Goal: Task Accomplishment & Management: Use online tool/utility

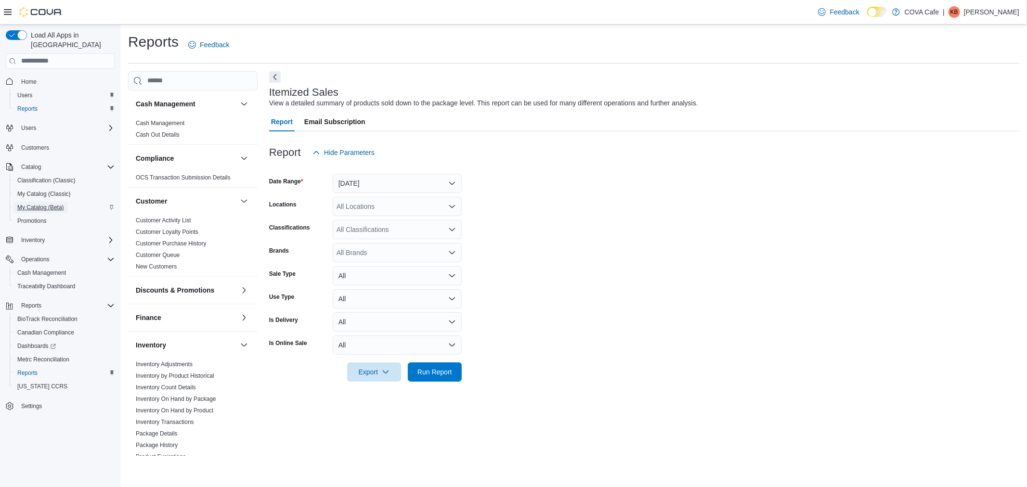
click at [44, 204] on span "My Catalog (Beta)" at bounding box center [40, 208] width 47 height 8
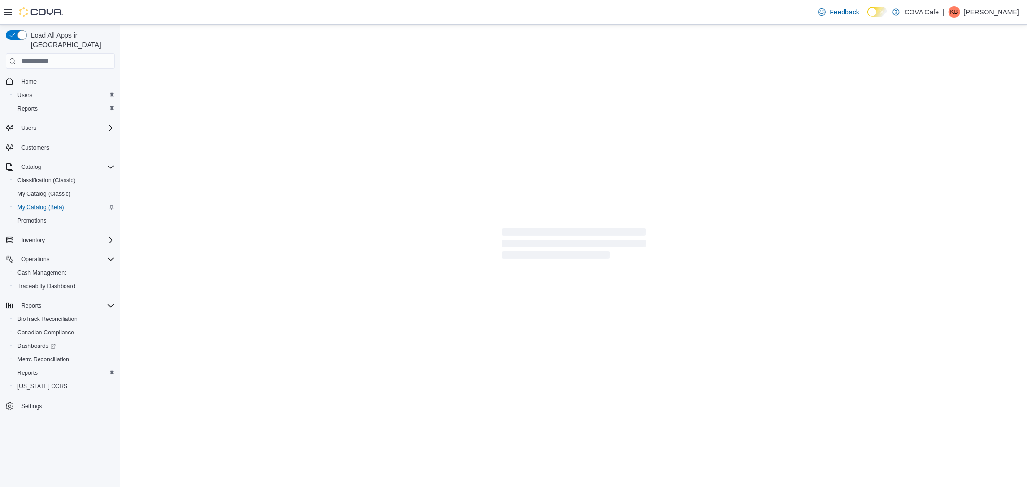
select select "**********"
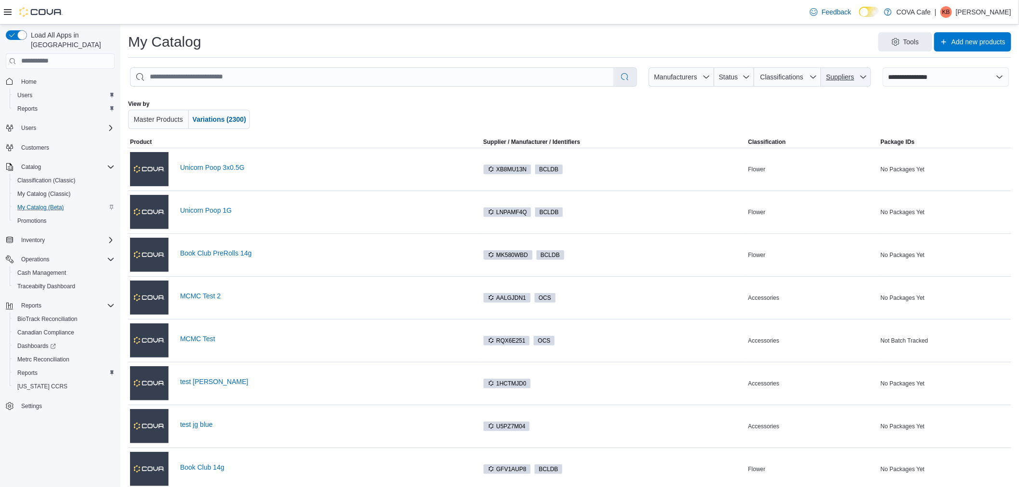
click at [862, 82] on span "Suppliers" at bounding box center [846, 76] width 42 height 19
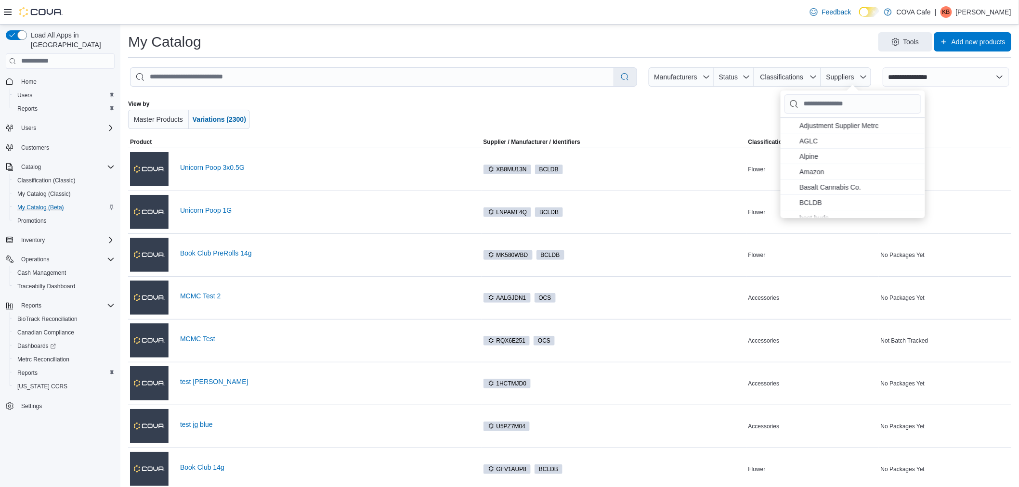
click at [955, 116] on div at bounding box center [925, 114] width 172 height 29
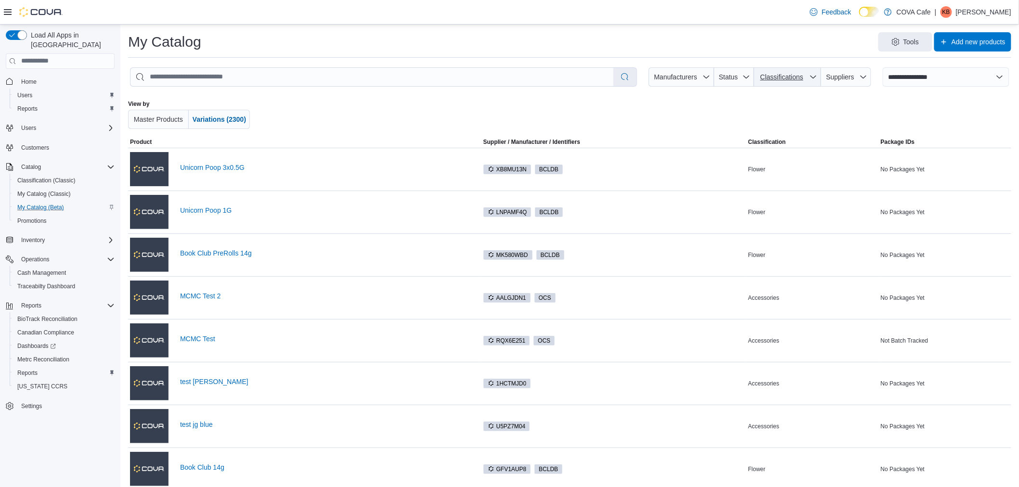
click at [782, 84] on span "Classifications" at bounding box center [787, 76] width 59 height 19
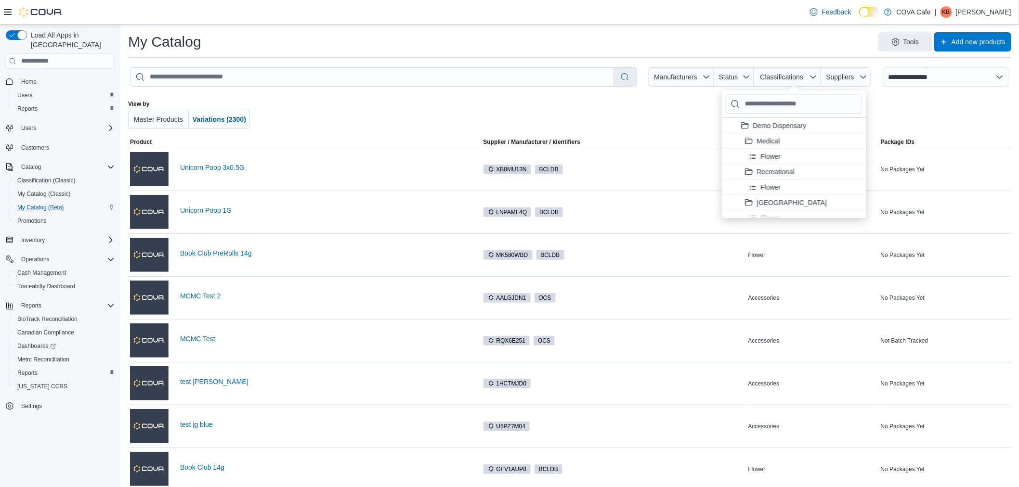
click at [901, 107] on div at bounding box center [925, 114] width 172 height 29
click at [750, 73] on icon "button" at bounding box center [746, 77] width 8 height 8
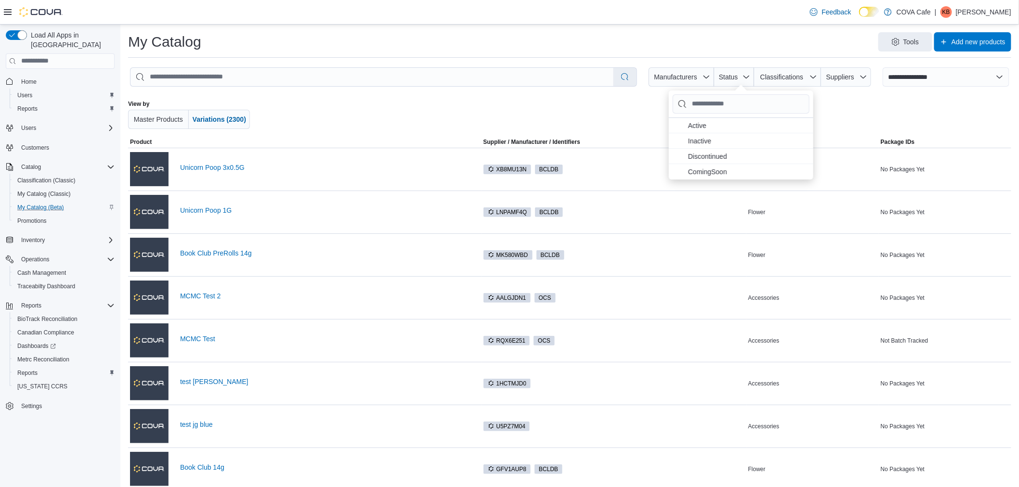
click at [869, 107] on div at bounding box center [925, 114] width 172 height 29
click at [682, 76] on span "Manufacturers" at bounding box center [675, 77] width 43 height 8
click at [812, 99] on div "View by Master Products Variations (2300)" at bounding box center [569, 114] width 883 height 44
drag, startPoint x: 728, startPoint y: 111, endPoint x: 708, endPoint y: 101, distance: 22.0
click at [728, 111] on div at bounding box center [569, 114] width 516 height 29
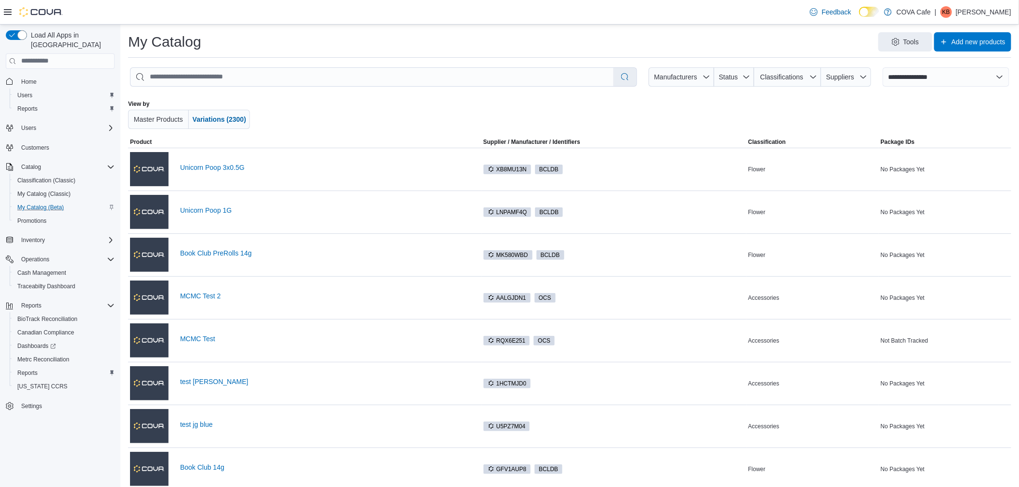
click at [764, 65] on div "**********" at bounding box center [569, 76] width 883 height 23
click at [750, 71] on span "Status" at bounding box center [734, 76] width 32 height 19
click at [727, 124] on span "Active . To check this option, press Enter." at bounding box center [747, 125] width 119 height 12
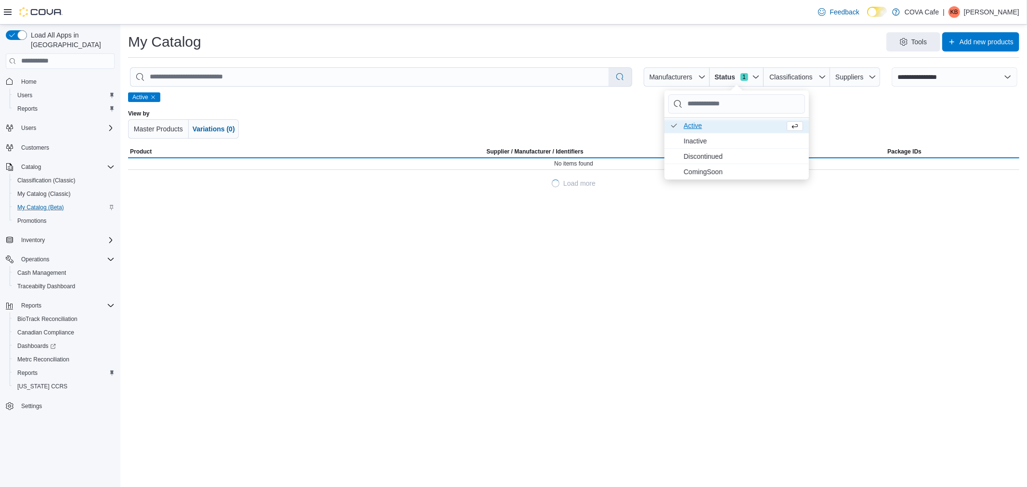
click at [845, 102] on div "Active View by Master Products Variations (0)" at bounding box center [573, 119] width 891 height 54
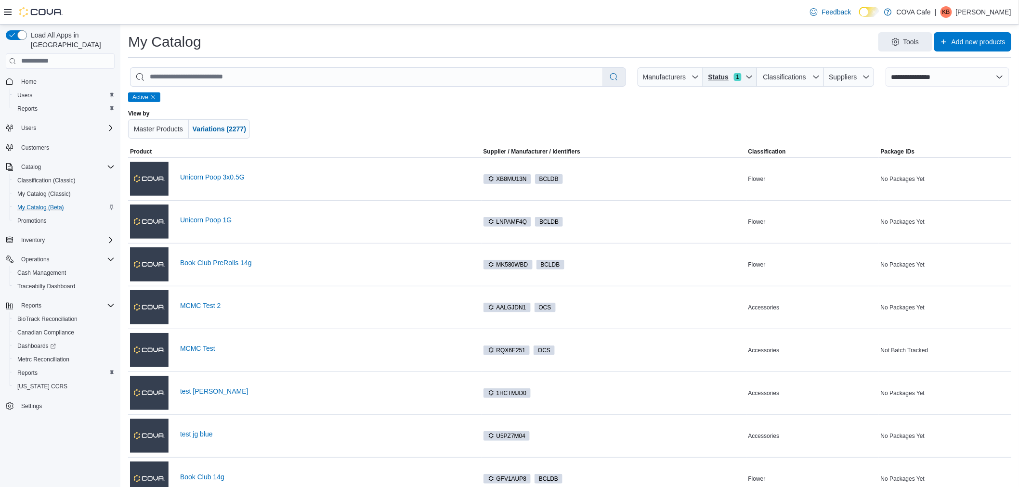
click at [729, 75] on span "Status" at bounding box center [718, 77] width 23 height 10
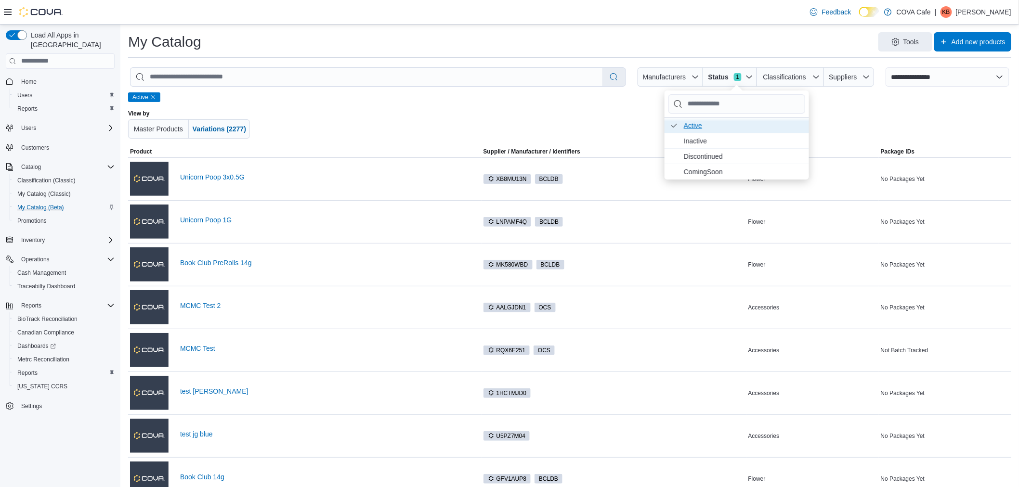
click at [706, 123] on span "Active . Checked option. To uncheck this option, press Enter." at bounding box center [743, 125] width 119 height 12
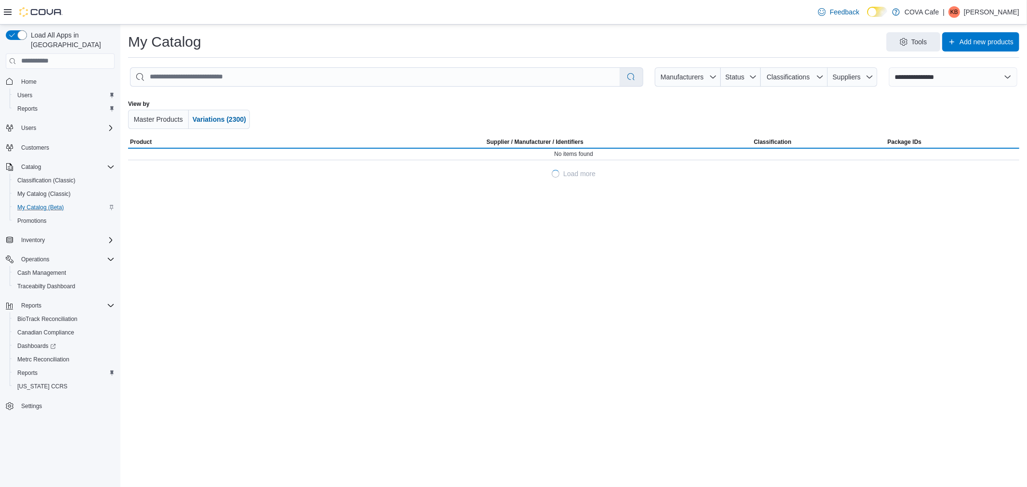
click at [869, 104] on div at bounding box center [932, 114] width 174 height 29
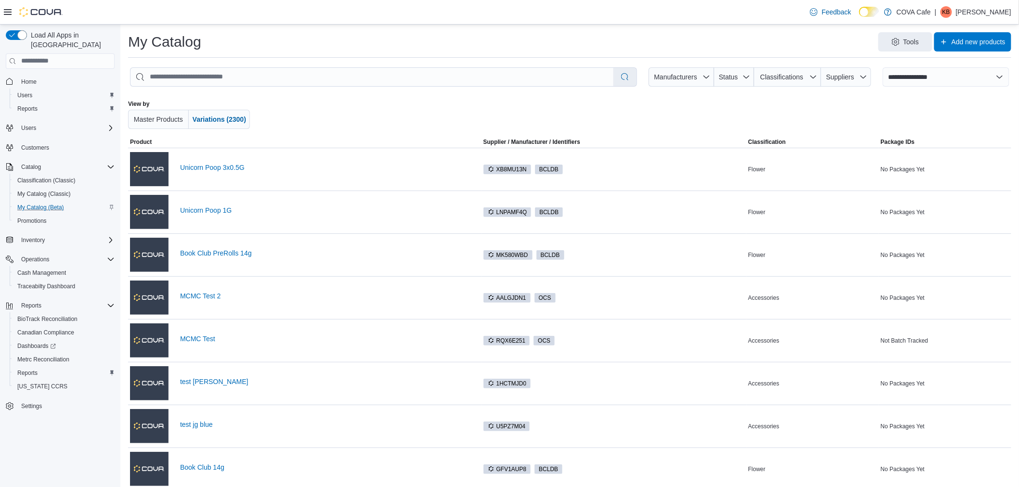
click at [756, 106] on div at bounding box center [569, 114] width 516 height 29
click at [697, 74] on span "Manufacturers" at bounding box center [675, 77] width 43 height 8
click at [802, 111] on div at bounding box center [569, 114] width 516 height 29
click at [853, 76] on span "Suppliers" at bounding box center [840, 77] width 28 height 8
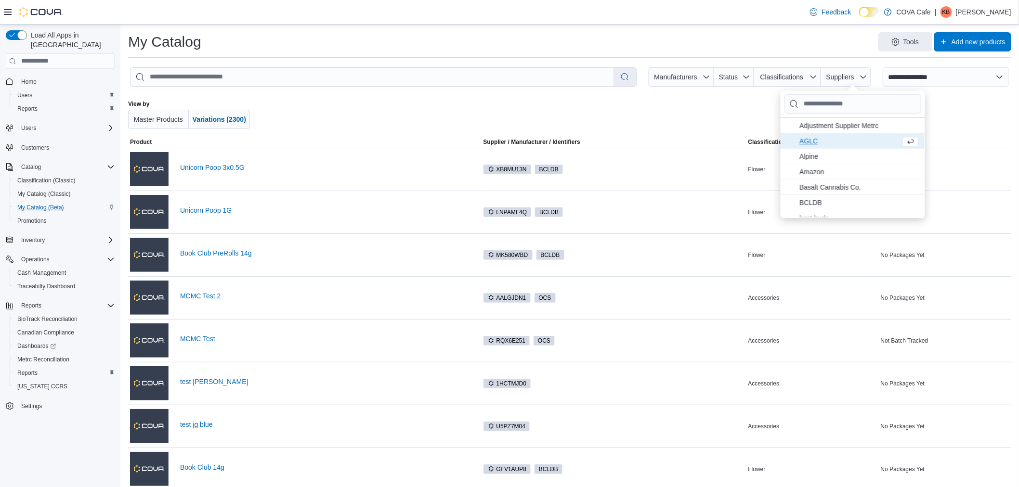
click at [826, 139] on span "AGLC . To check this option, press Enter." at bounding box center [848, 141] width 97 height 12
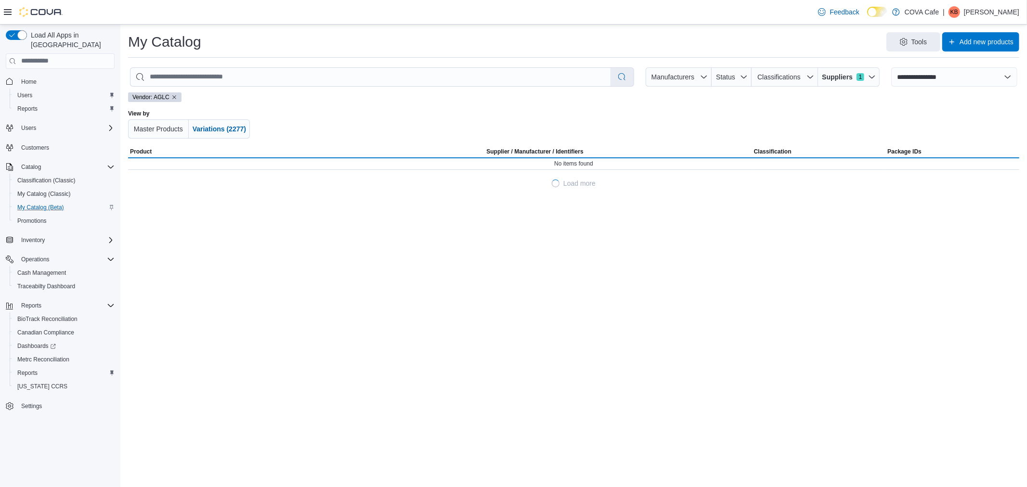
click at [709, 104] on div "Vendor: AGLC View by Master Products Variations (2277)" at bounding box center [573, 119] width 891 height 54
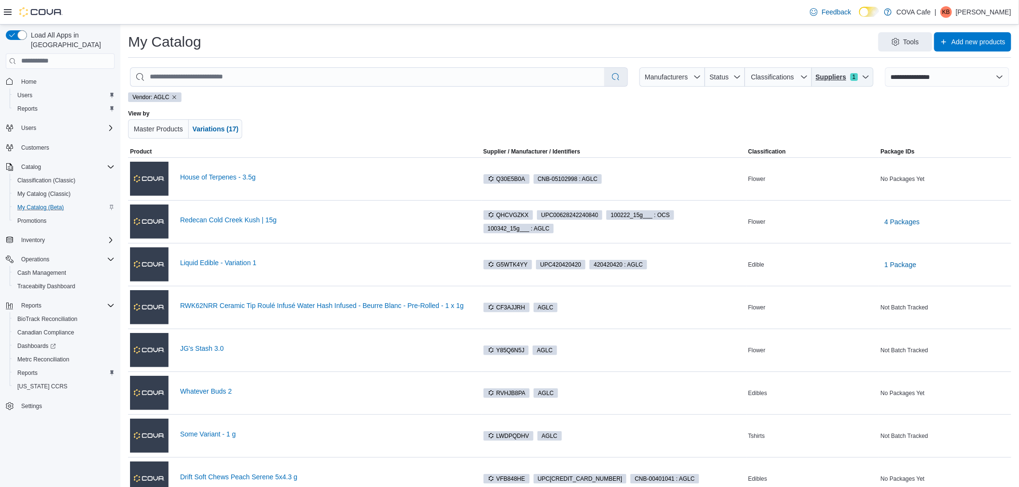
click at [869, 74] on icon "button" at bounding box center [866, 77] width 8 height 8
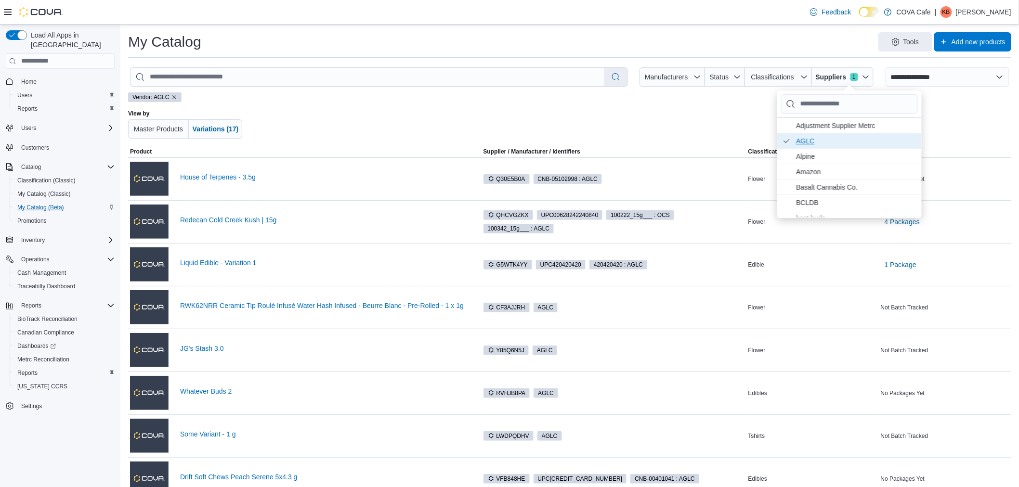
click at [804, 140] on span "AGLC . Checked option. To uncheck this option, press Enter." at bounding box center [855, 141] width 119 height 12
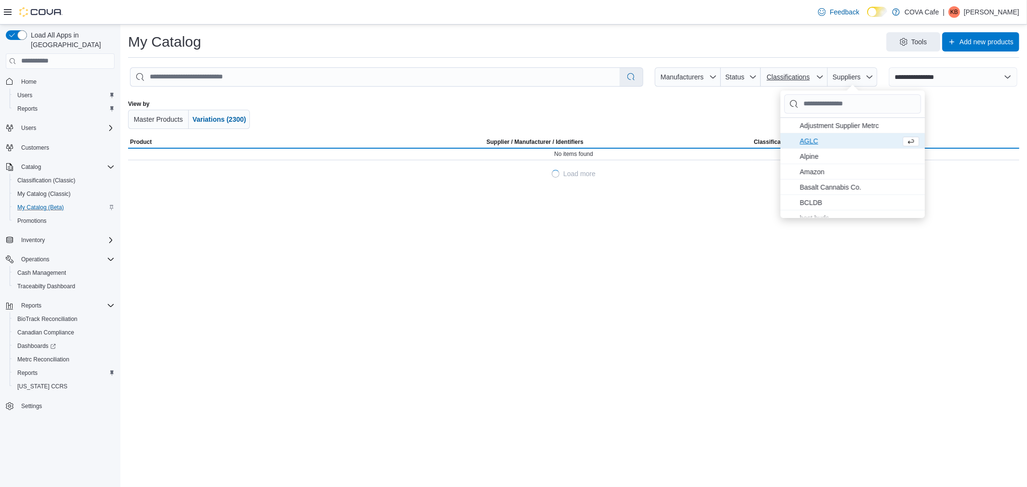
drag, startPoint x: 736, startPoint y: 113, endPoint x: 800, endPoint y: 84, distance: 69.2
click at [743, 109] on div at bounding box center [573, 114] width 521 height 29
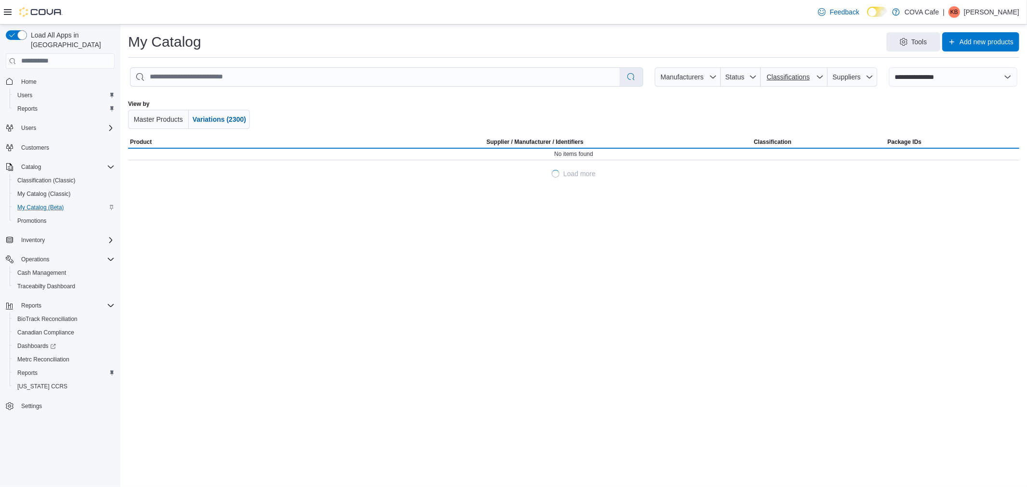
click at [812, 80] on span "Classifications" at bounding box center [788, 77] width 48 height 10
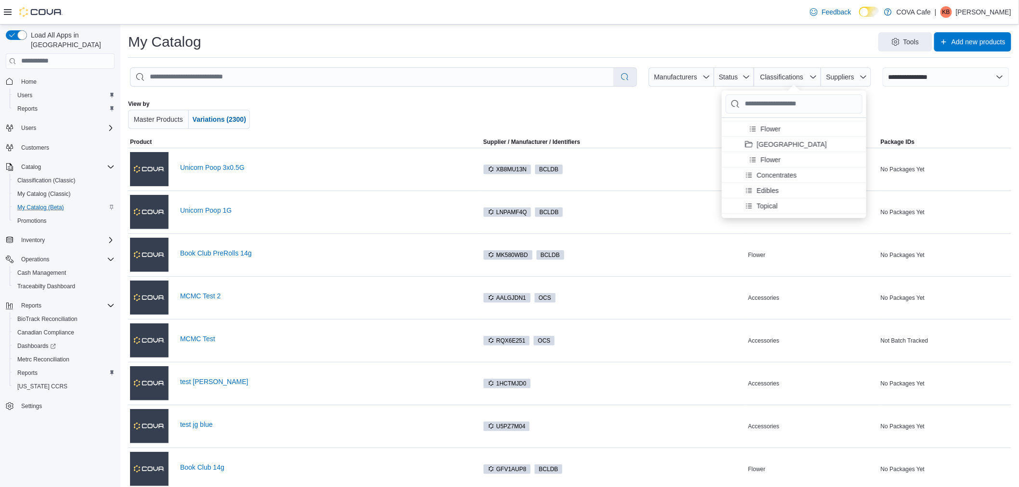
scroll to position [107, 0]
click at [792, 142] on span "Edibles . To check this option, press Enter." at bounding box center [800, 141] width 119 height 15
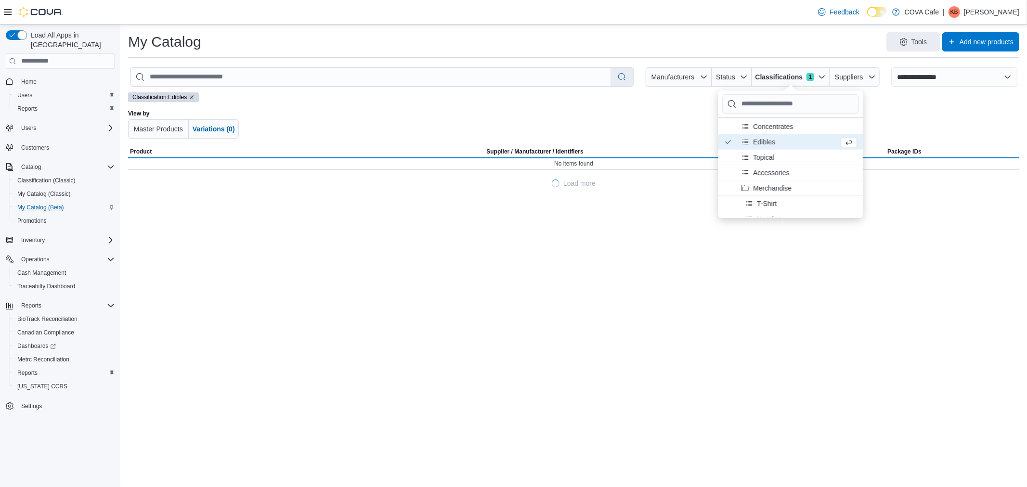
click at [634, 114] on div at bounding box center [573, 124] width 521 height 29
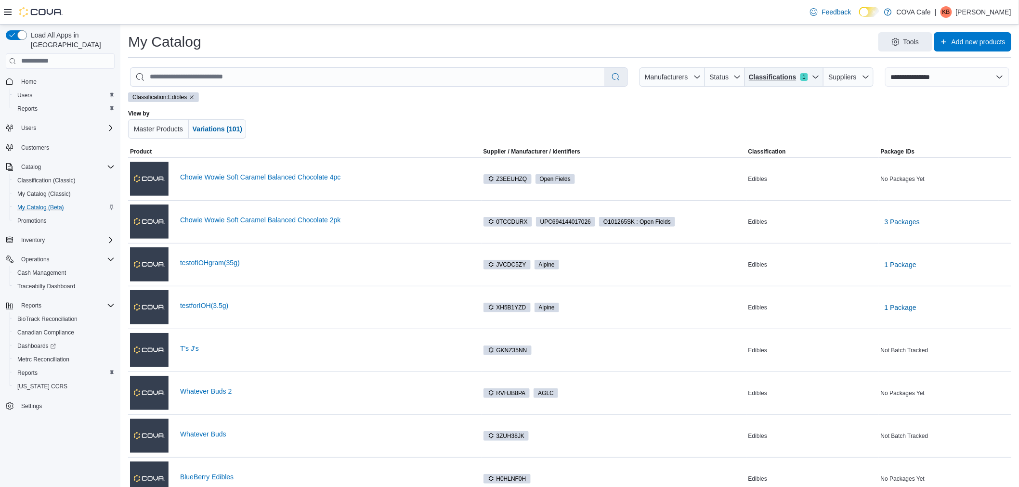
click at [770, 84] on span "Classifications 1" at bounding box center [784, 76] width 71 height 19
click at [662, 118] on div at bounding box center [569, 124] width 516 height 29
click at [965, 86] on select "**********" at bounding box center [947, 76] width 124 height 19
drag, startPoint x: 691, startPoint y: 111, endPoint x: 668, endPoint y: 107, distance: 24.0
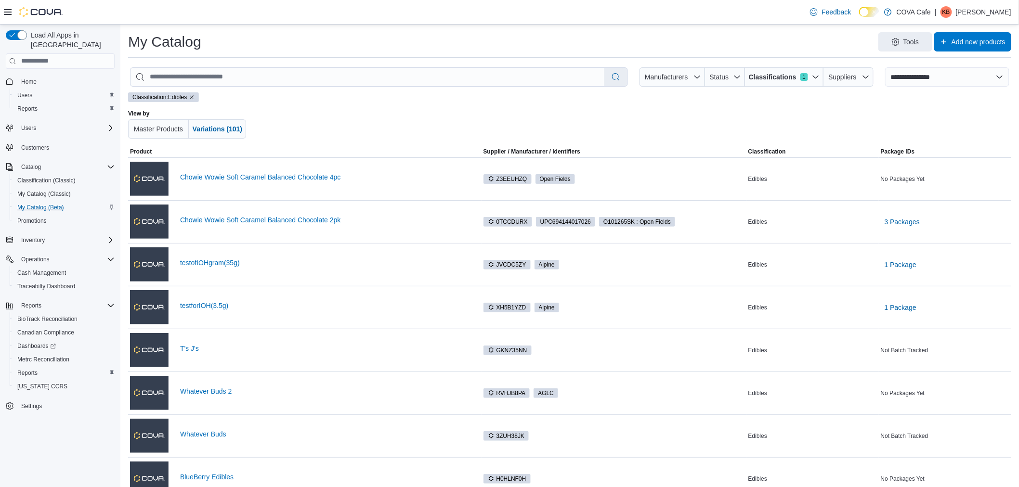
click at [691, 111] on div at bounding box center [569, 124] width 516 height 29
click at [491, 111] on div at bounding box center [569, 124] width 516 height 29
click at [805, 75] on span "Classifications 1" at bounding box center [778, 77] width 59 height 10
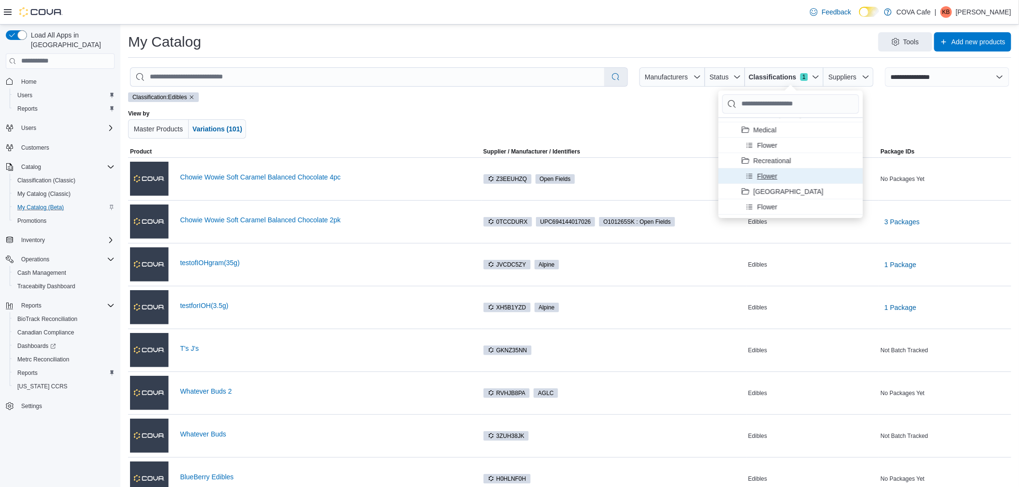
scroll to position [0, 0]
click at [767, 126] on span "Demo Dispensary" at bounding box center [775, 125] width 53 height 10
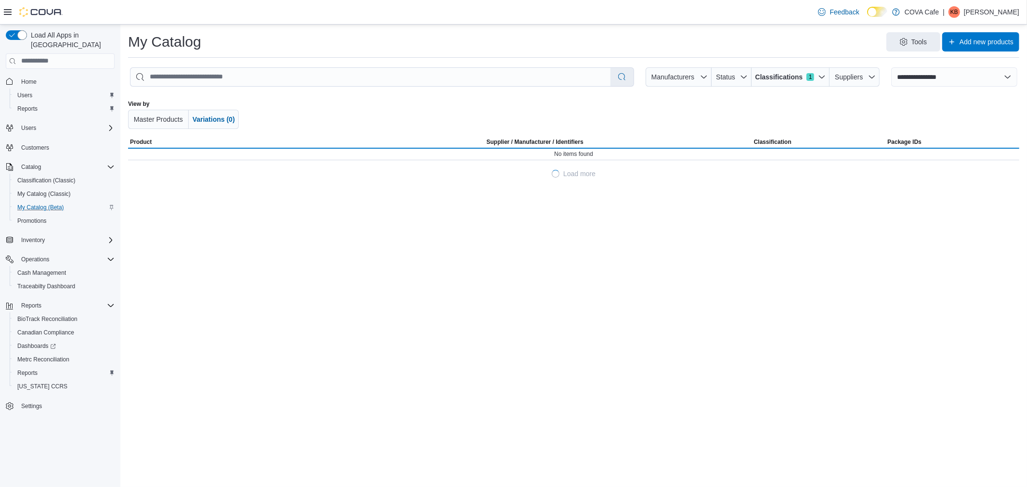
click at [470, 103] on div at bounding box center [573, 114] width 521 height 29
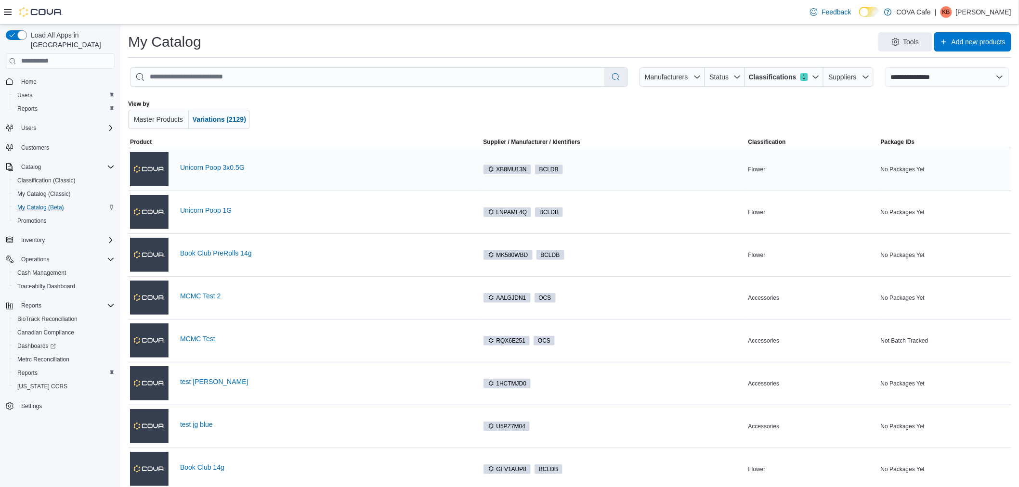
click at [219, 172] on div "Unicorn Poop 3x0.5G" at bounding box center [329, 170] width 299 height 12
click at [227, 169] on link "Unicorn Poop 3x0.5G" at bounding box center [329, 168] width 299 height 8
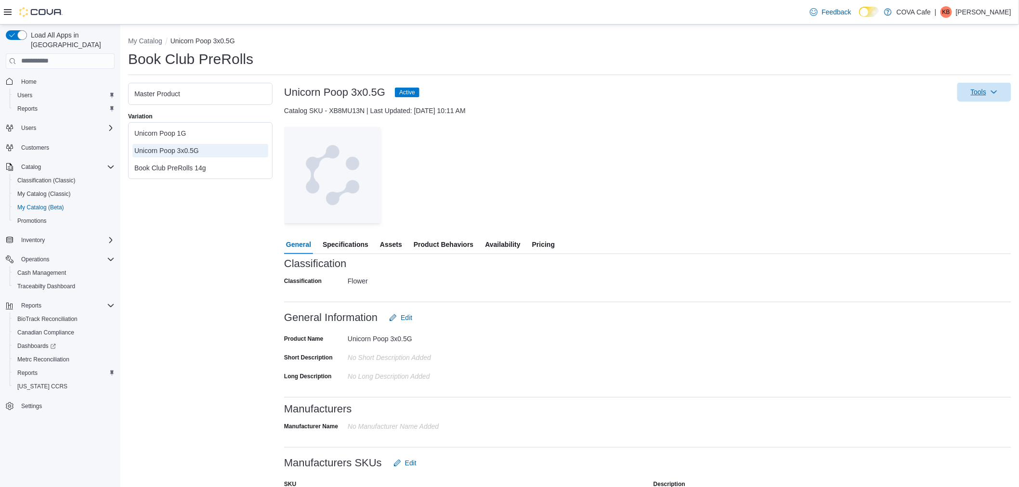
click at [997, 89] on icon "button" at bounding box center [994, 92] width 8 height 8
click at [827, 150] on div "— Click to open this image in fullscreen mode" at bounding box center [647, 175] width 727 height 96
click at [990, 88] on span "Tools" at bounding box center [984, 91] width 42 height 19
click at [955, 155] on span "Update Product Status" at bounding box center [969, 153] width 68 height 10
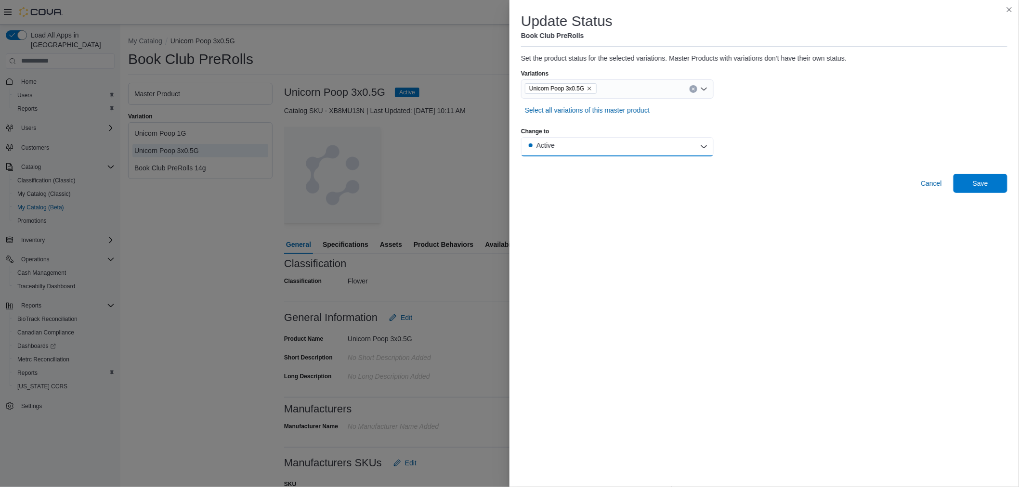
click at [675, 146] on button "Active" at bounding box center [617, 146] width 193 height 19
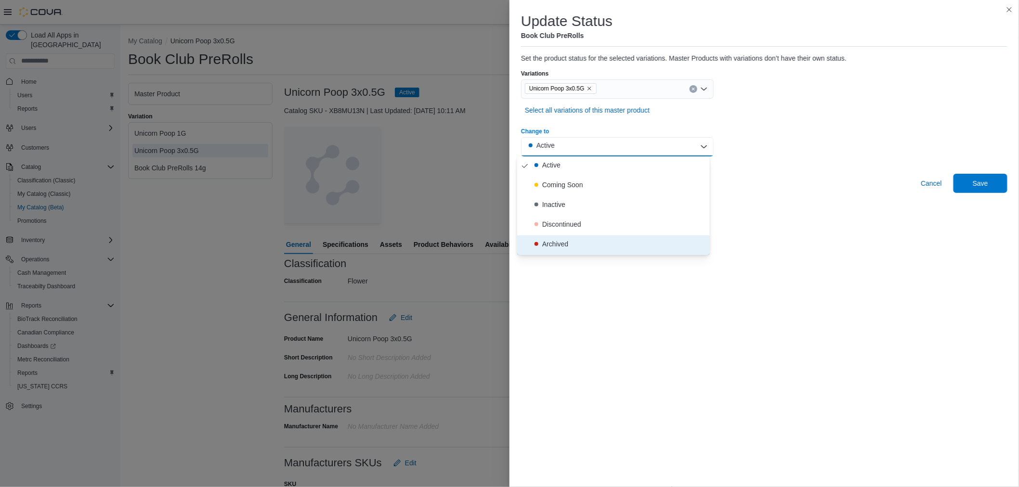
click at [655, 238] on button "Archived" at bounding box center [613, 245] width 193 height 20
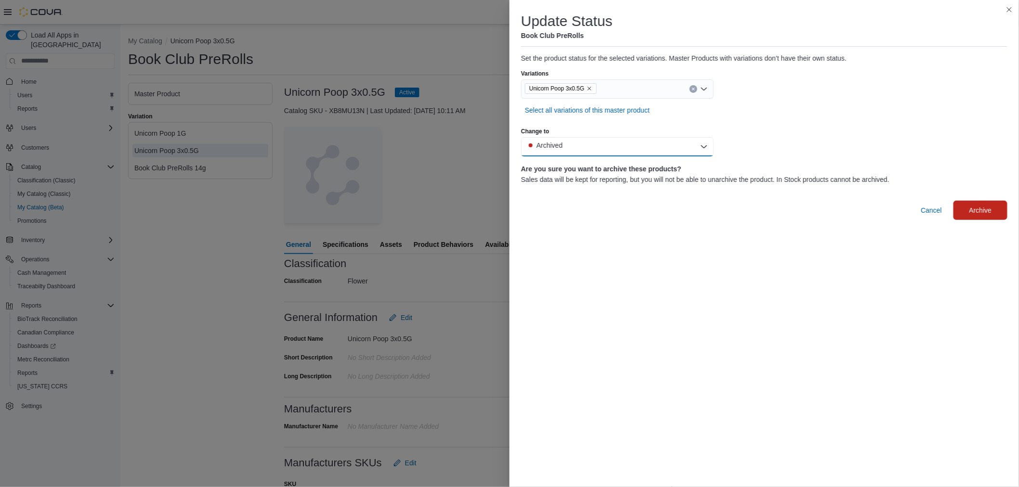
click at [689, 141] on button "Archived" at bounding box center [617, 146] width 193 height 19
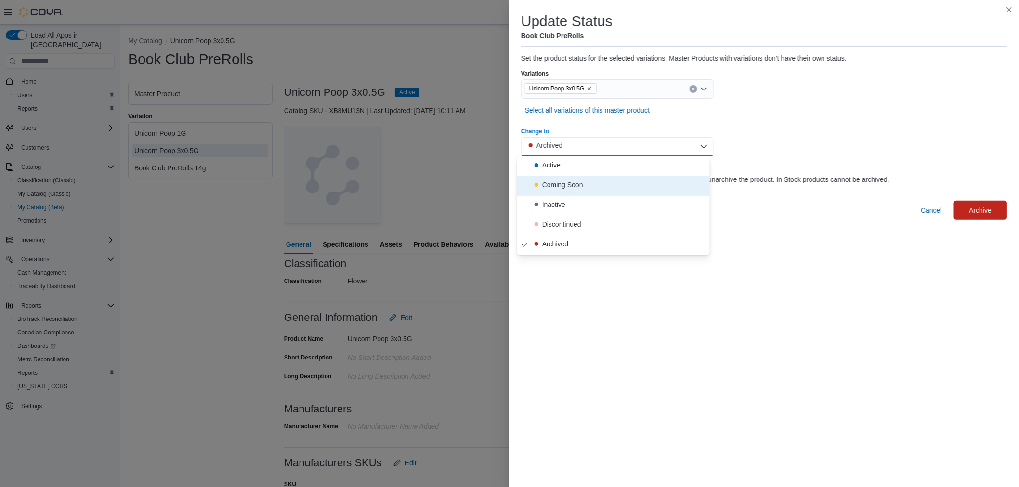
click at [636, 181] on span "Coming Soon" at bounding box center [618, 186] width 173 height 12
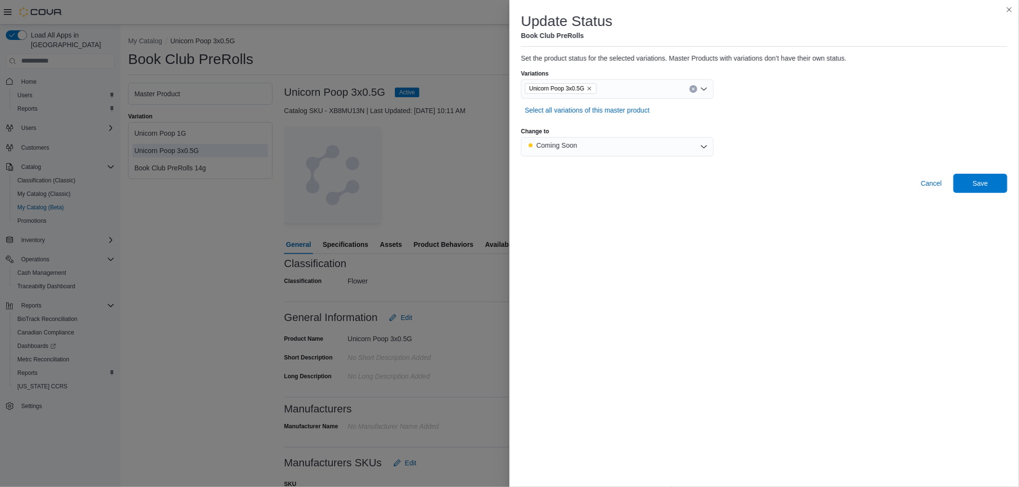
click at [737, 257] on div "Update Status Book Club PreRolls Set the product status for the selected variat…" at bounding box center [763, 243] width 509 height 487
click at [924, 184] on span "Cancel" at bounding box center [930, 184] width 21 height 10
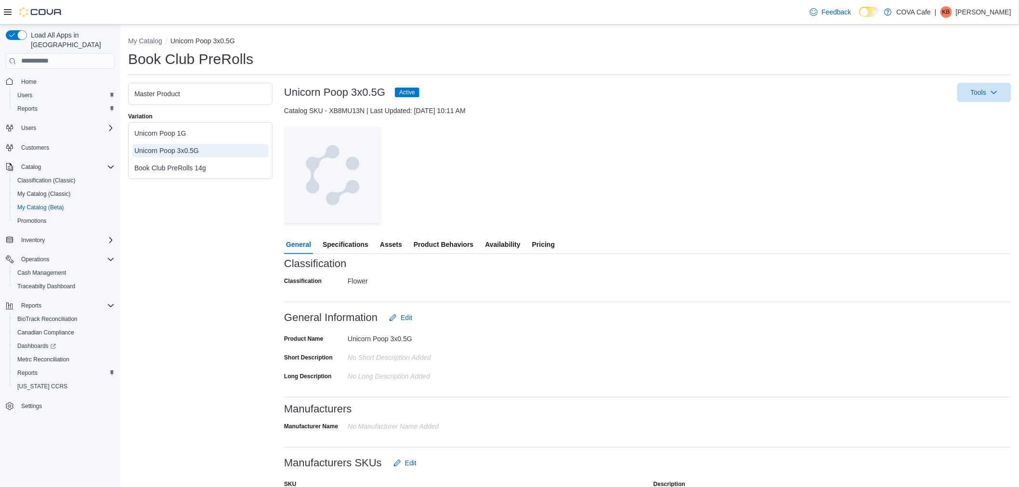
click at [585, 101] on div "Tools" at bounding box center [719, 92] width 584 height 19
click at [995, 93] on icon "button" at bounding box center [994, 92] width 8 height 8
click at [956, 135] on span "Print Label" at bounding box center [969, 136] width 68 height 10
click at [951, 120] on span "Move Variations" at bounding box center [969, 119] width 68 height 10
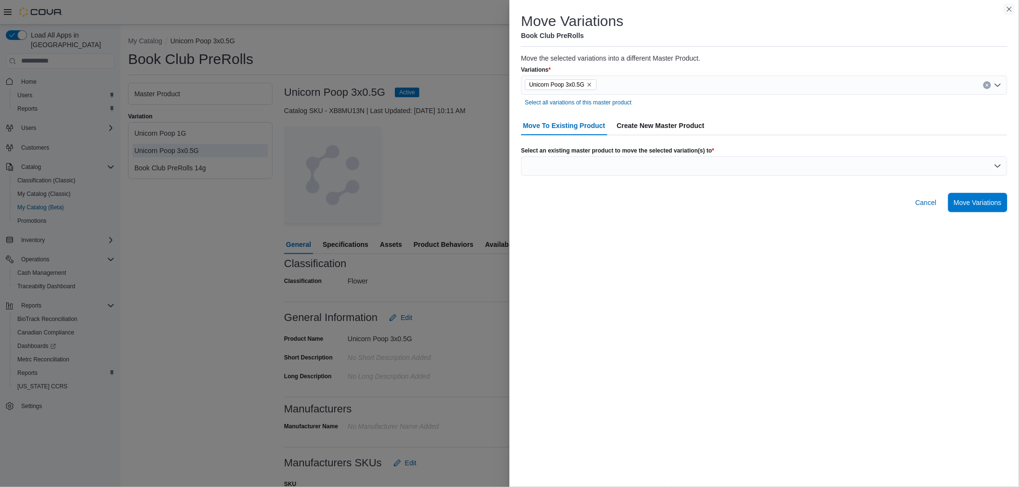
click at [1005, 7] on button "Close this dialog" at bounding box center [1009, 9] width 12 height 12
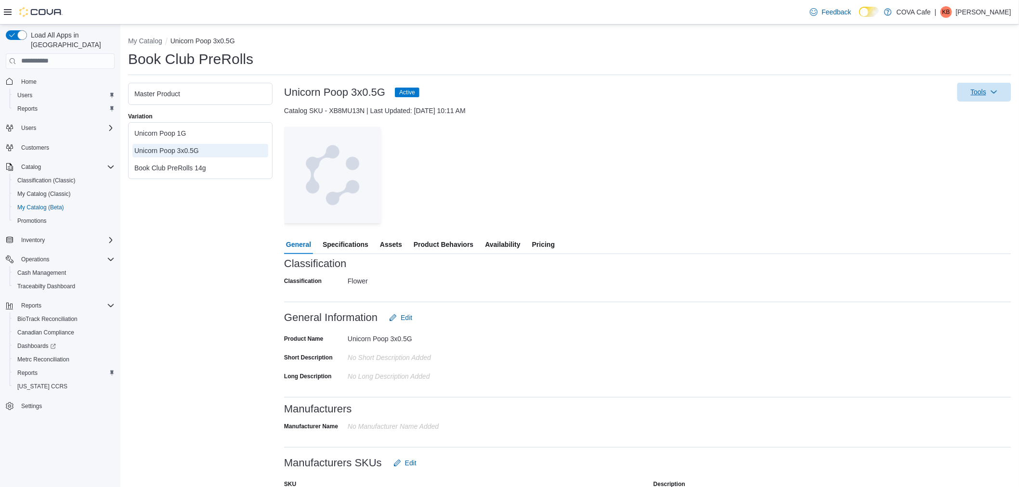
click at [977, 86] on span "Tools" at bounding box center [984, 91] width 42 height 19
click at [970, 135] on span "Print Label" at bounding box center [969, 136] width 68 height 10
click at [974, 117] on span "Move Variations" at bounding box center [969, 119] width 68 height 10
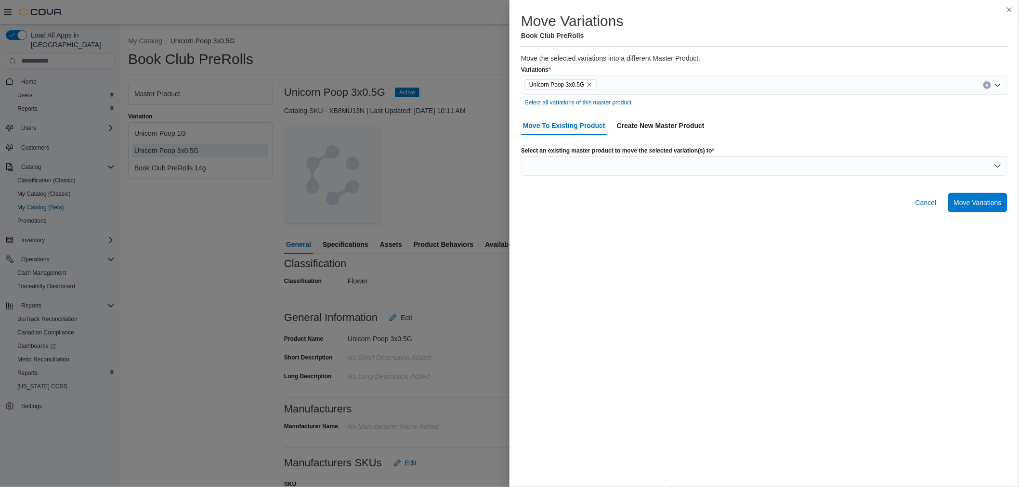
click at [661, 122] on span "Create New Master Product" at bounding box center [661, 125] width 88 height 19
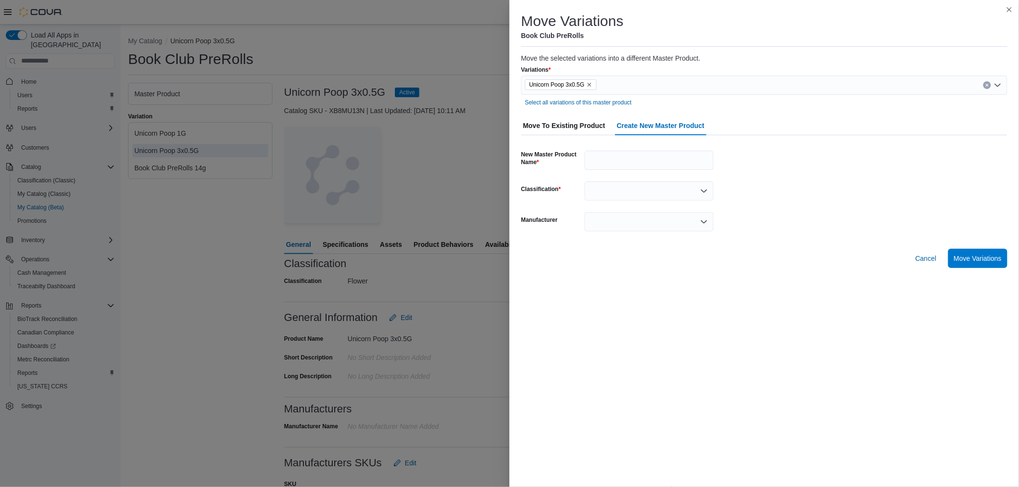
click at [583, 127] on span "Move To Existing Product" at bounding box center [564, 125] width 82 height 19
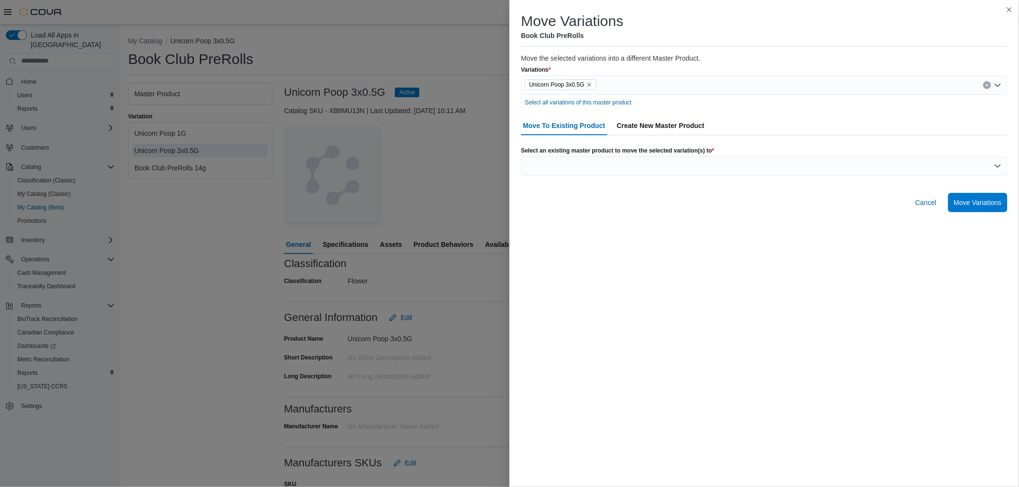
click at [656, 116] on span "Create New Master Product" at bounding box center [661, 125] width 88 height 19
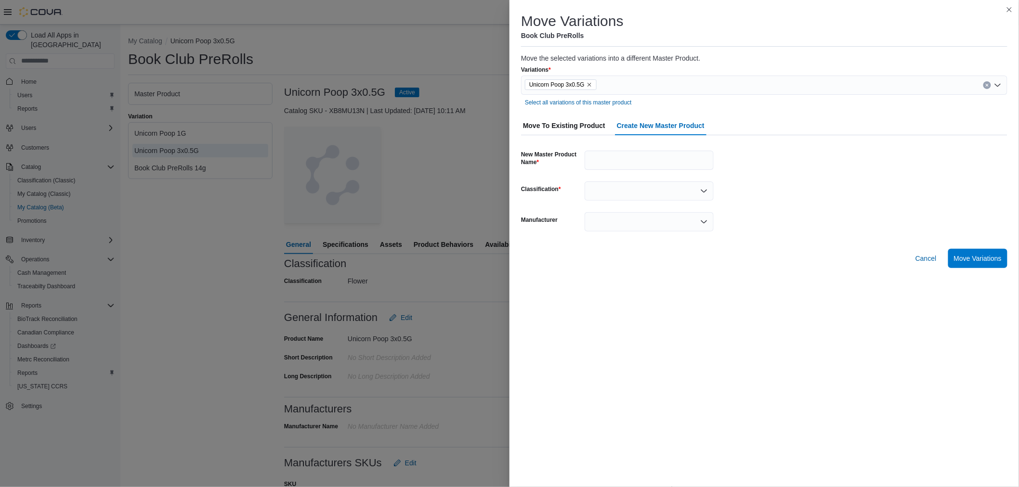
click at [566, 130] on span "Move To Existing Product" at bounding box center [564, 125] width 82 height 19
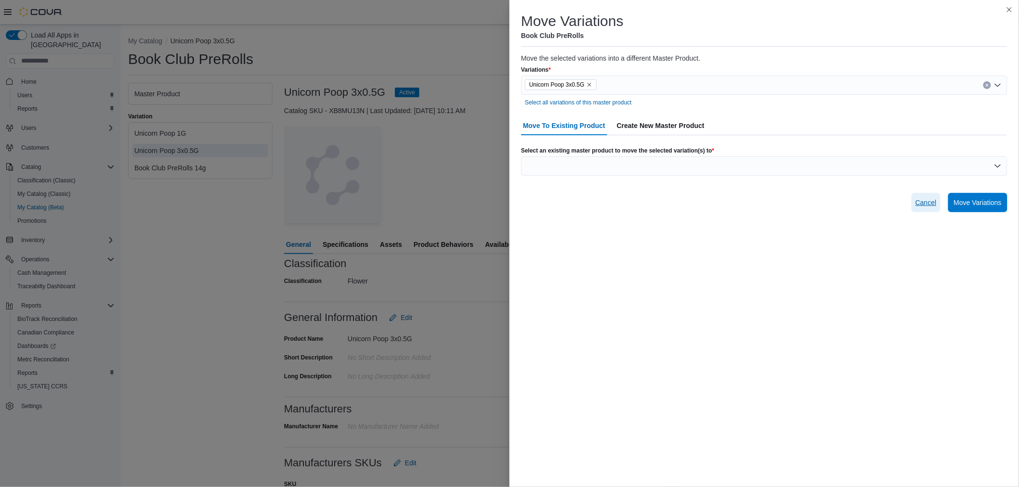
click at [914, 205] on button "Cancel" at bounding box center [925, 202] width 29 height 19
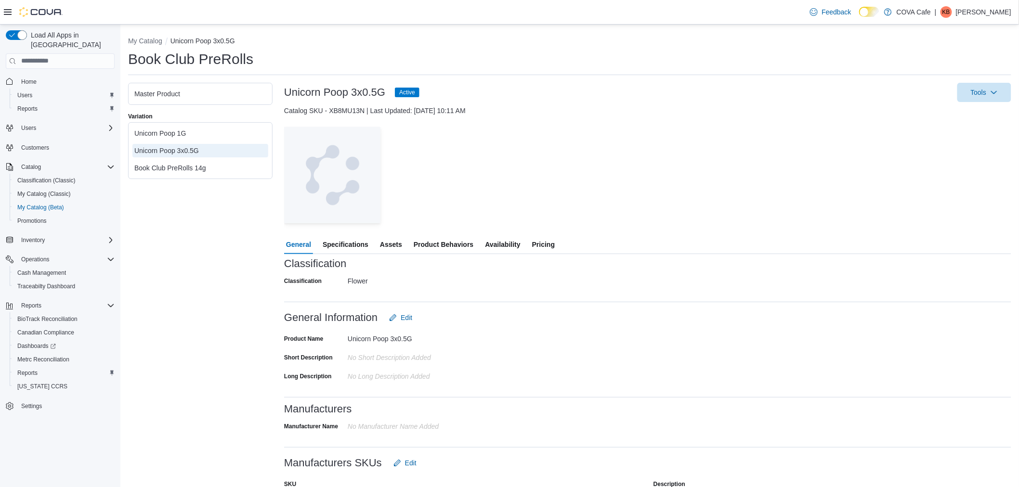
click at [352, 238] on span "Specifications" at bounding box center [346, 244] width 46 height 19
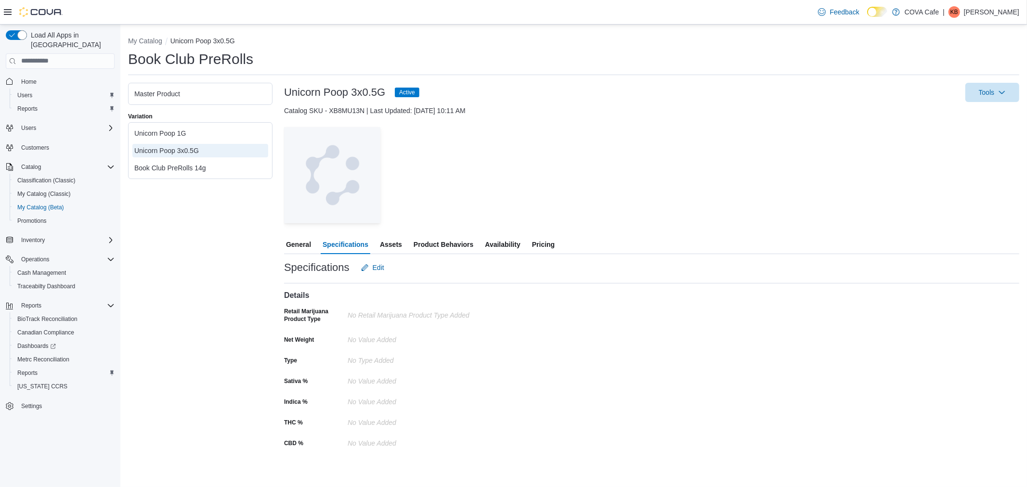
click at [539, 242] on span "Pricing" at bounding box center [543, 244] width 23 height 19
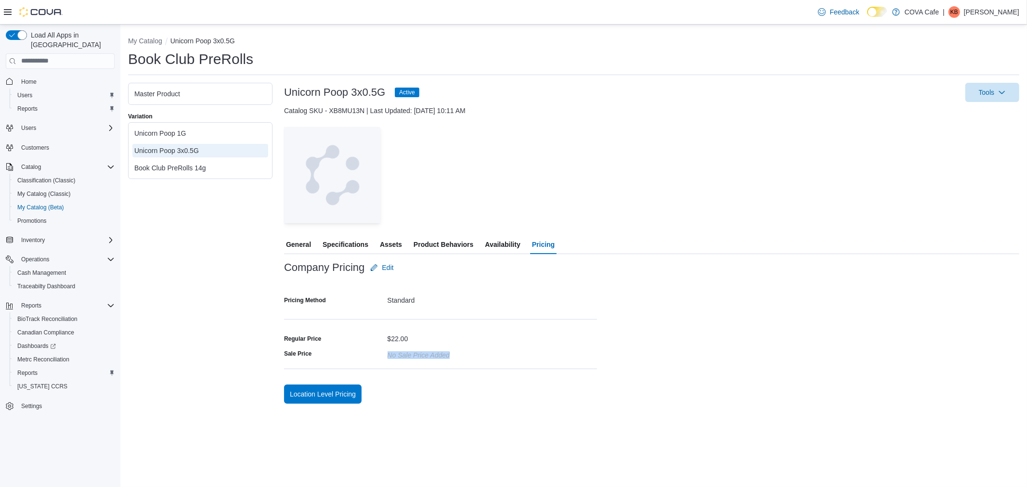
drag, startPoint x: 448, startPoint y: 354, endPoint x: 424, endPoint y: 364, distance: 26.5
click at [362, 353] on div "Sale Price No Sale Price added" at bounding box center [440, 353] width 313 height 15
click at [445, 308] on form "Company Pricing Edit Pricing Method Standard Regular Price $22.00 Sale Price No…" at bounding box center [440, 321] width 313 height 127
click at [485, 349] on div "No Sale Price added" at bounding box center [493, 353] width 210 height 15
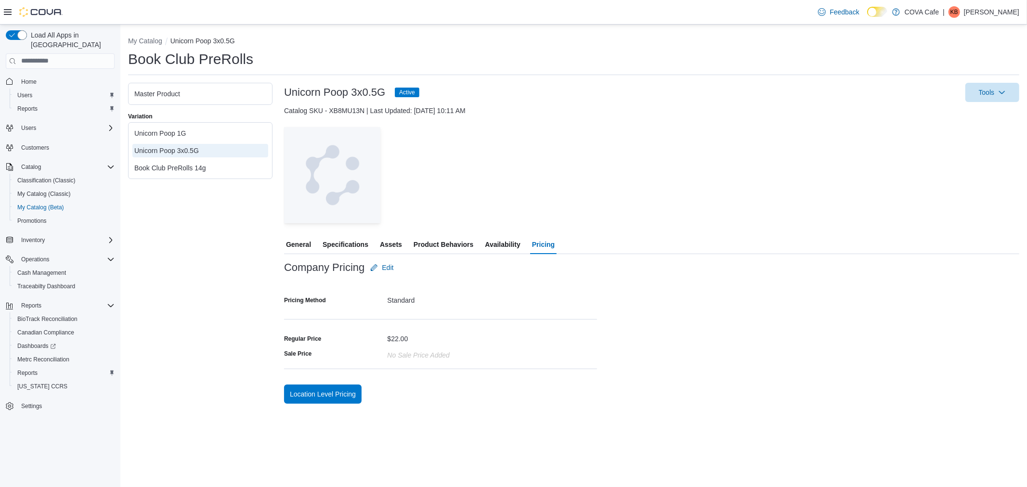
click at [490, 249] on span "Availability" at bounding box center [502, 244] width 35 height 19
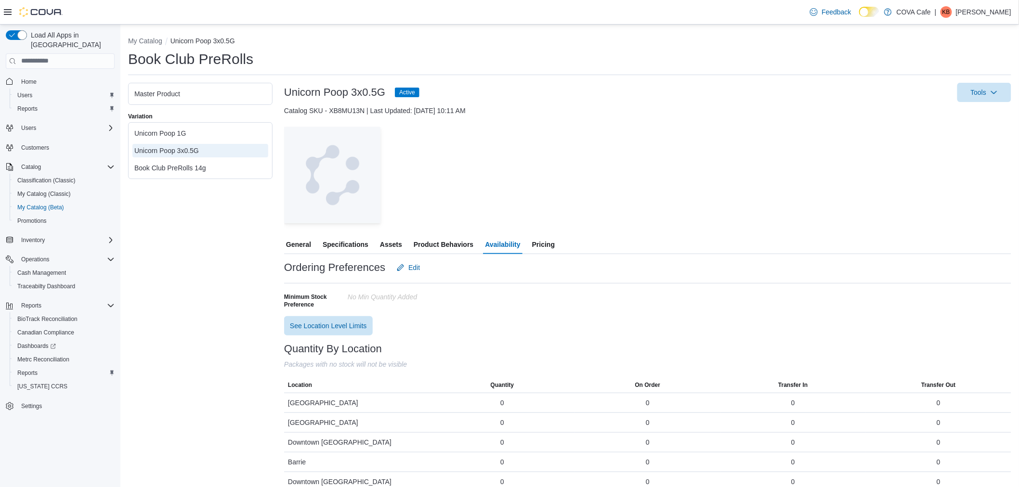
click at [462, 245] on span "Product Behaviors" at bounding box center [443, 244] width 60 height 19
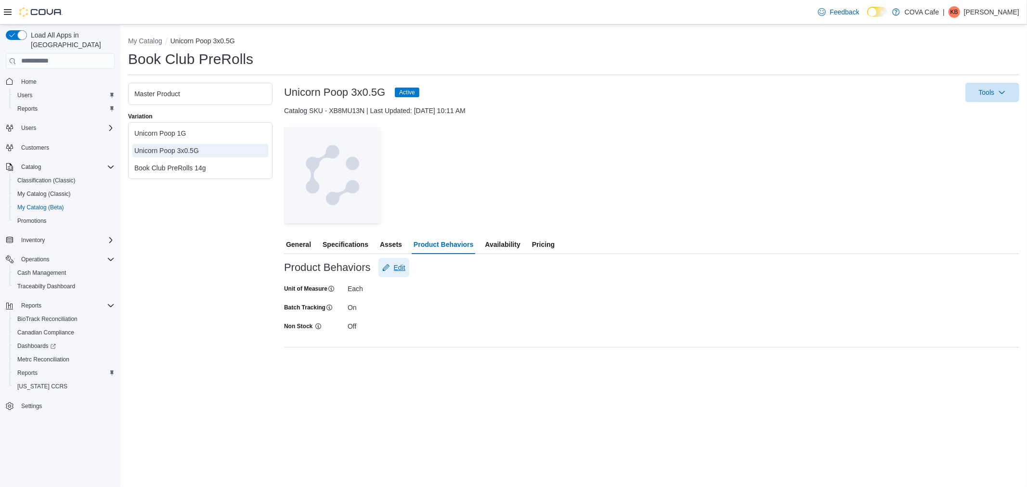
click at [400, 263] on span "Edit" at bounding box center [400, 268] width 12 height 10
click at [448, 355] on span "Save" at bounding box center [449, 355] width 15 height 10
click at [143, 38] on button "My Catalog" at bounding box center [145, 41] width 34 height 8
select select "**********"
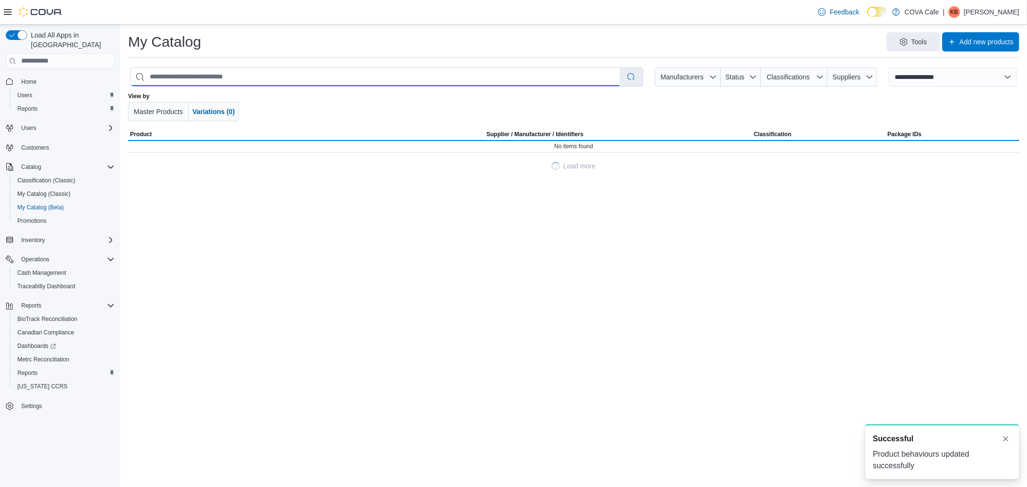
click at [417, 78] on input "search" at bounding box center [374, 77] width 489 height 18
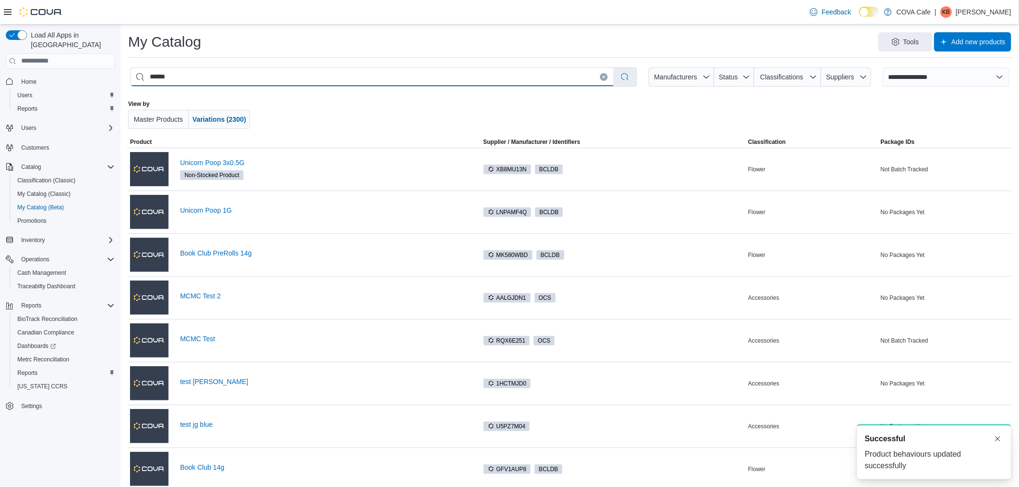
type input "*******"
select select "*********"
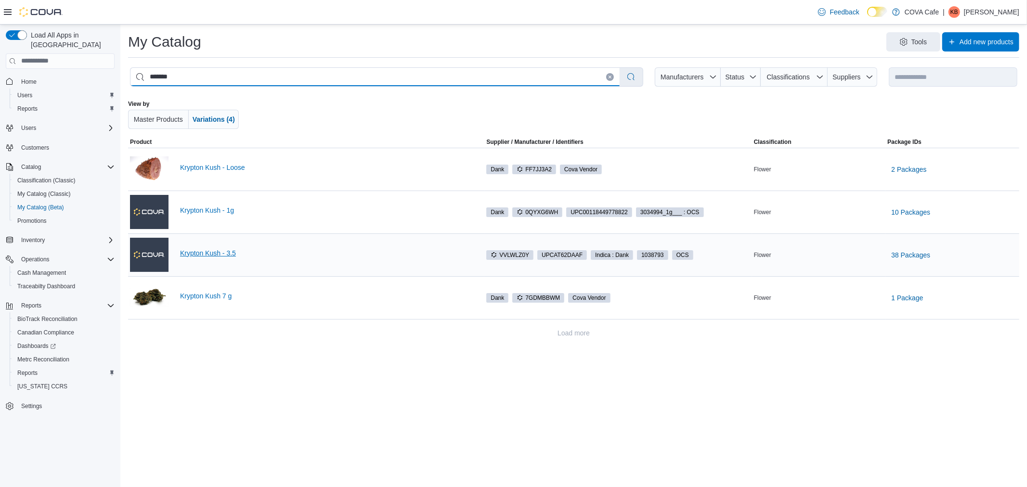
type input "*******"
click at [230, 256] on link "Krypton Kush - 3.5" at bounding box center [331, 253] width 302 height 8
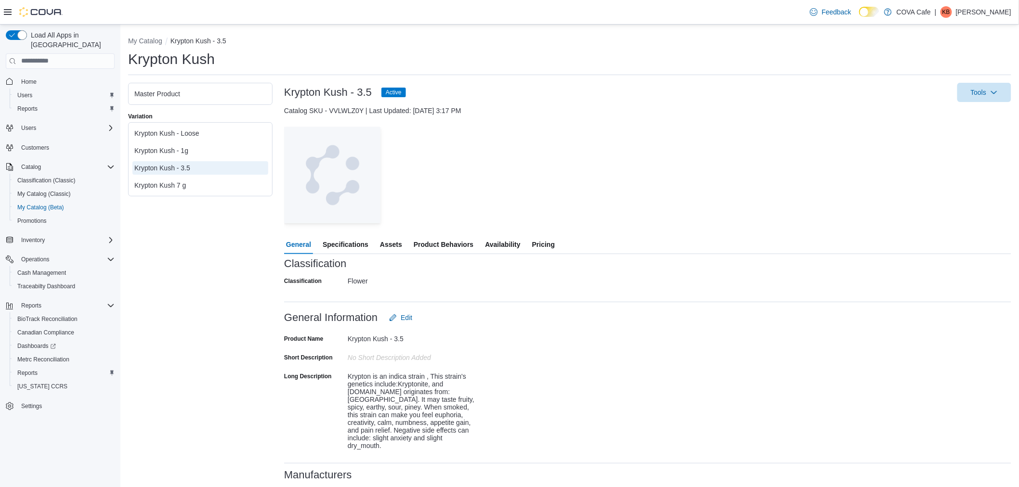
click at [434, 241] on span "Product Behaviors" at bounding box center [443, 244] width 60 height 19
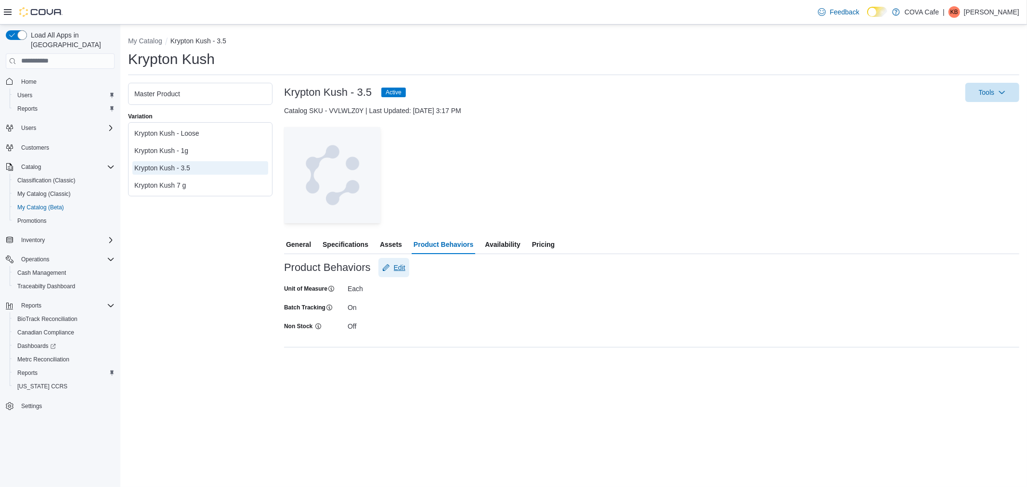
click at [406, 267] on button "Edit" at bounding box center [393, 267] width 31 height 19
click at [348, 335] on div at bounding box center [412, 330] width 129 height 15
click at [463, 357] on span "Save" at bounding box center [449, 354] width 42 height 19
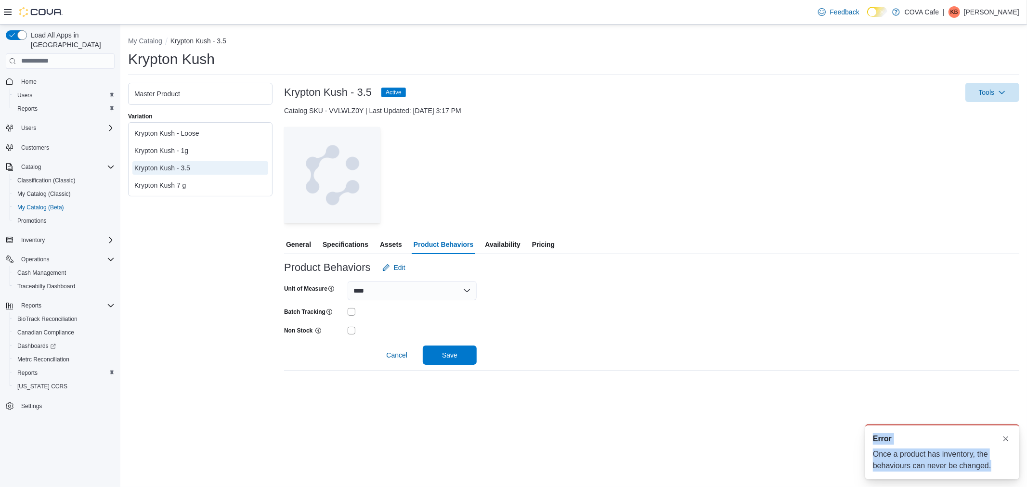
drag, startPoint x: 992, startPoint y: 465, endPoint x: 859, endPoint y: 435, distance: 135.9
click at [859, 435] on div "A new notification appears Error Once a product has inventory, the behaviours c…" at bounding box center [930, 452] width 193 height 70
click at [677, 343] on div at bounding box center [651, 342] width 735 height 8
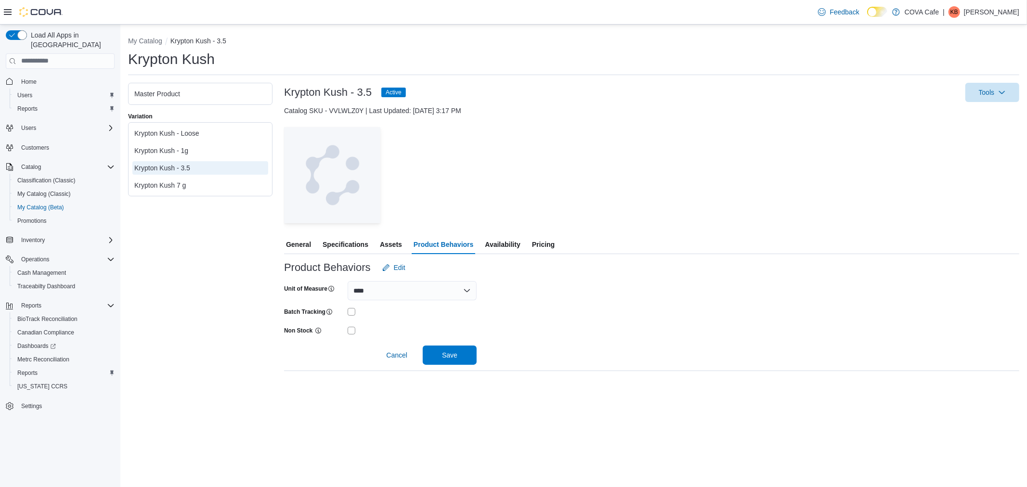
click at [596, 307] on div "Unit of Measure **** **** Batch Tracking Non Stock Cancel Save" at bounding box center [651, 321] width 735 height 88
click at [393, 245] on span "Assets" at bounding box center [391, 244] width 22 height 19
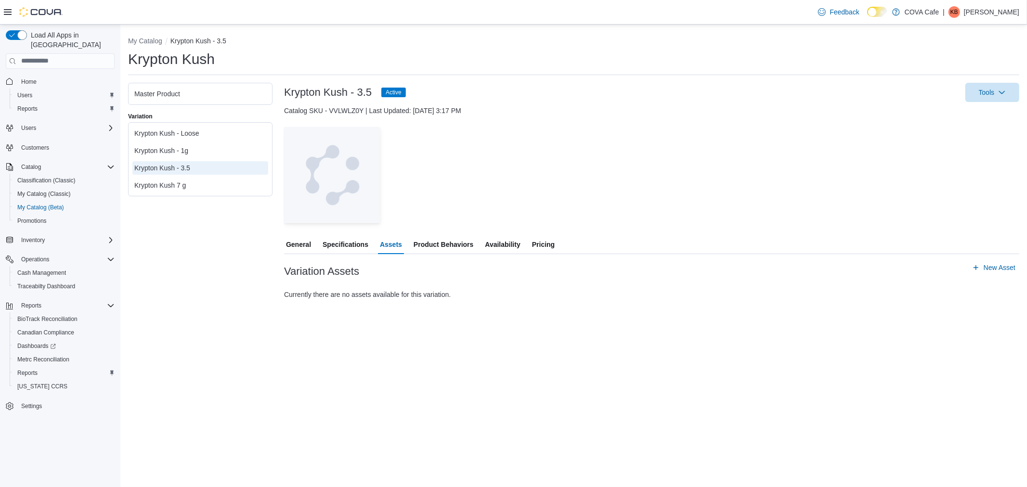
click at [438, 248] on span "Product Behaviors" at bounding box center [443, 244] width 60 height 19
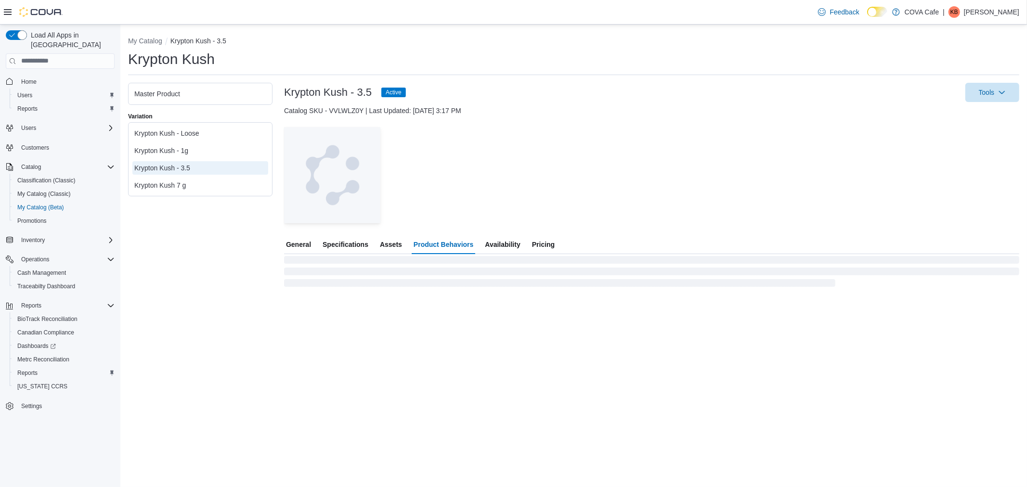
click at [347, 249] on span "Specifications" at bounding box center [346, 244] width 46 height 19
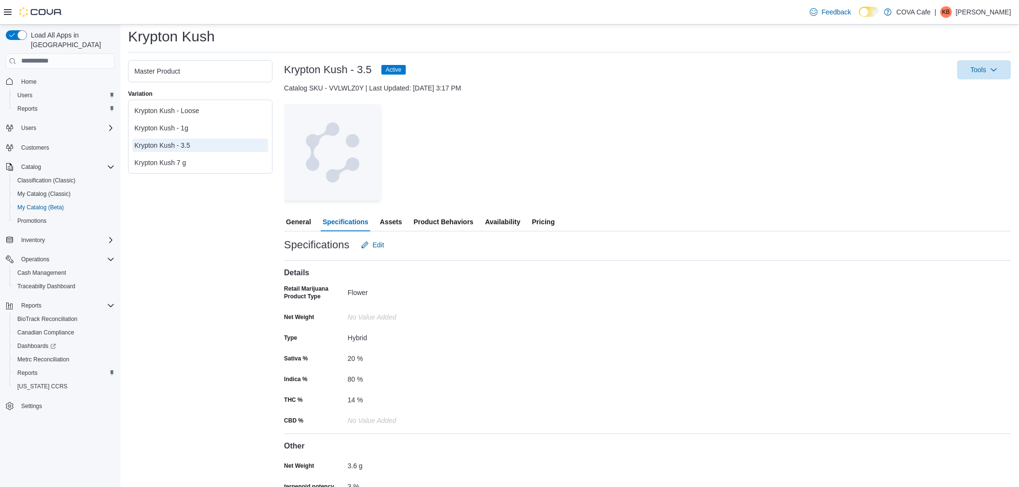
scroll to position [45, 0]
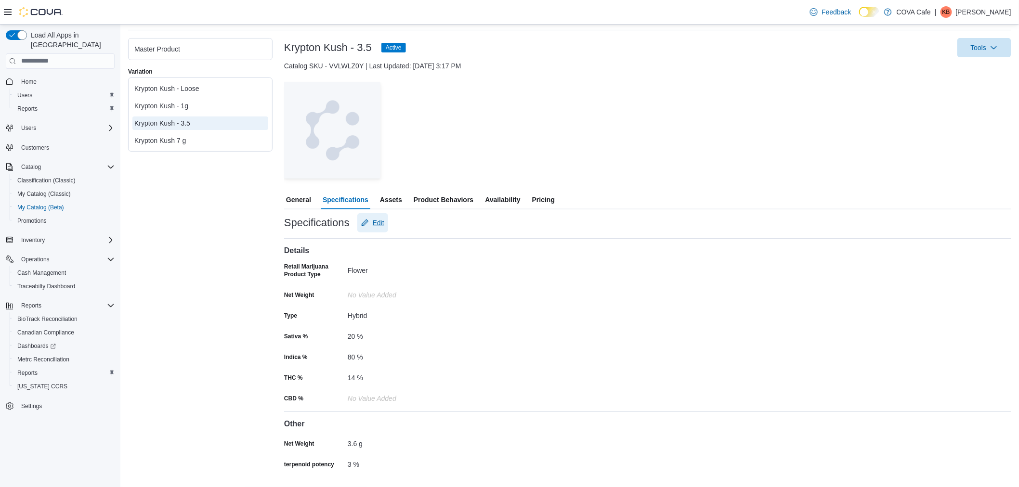
click at [380, 224] on span "Edit" at bounding box center [379, 223] width 12 height 10
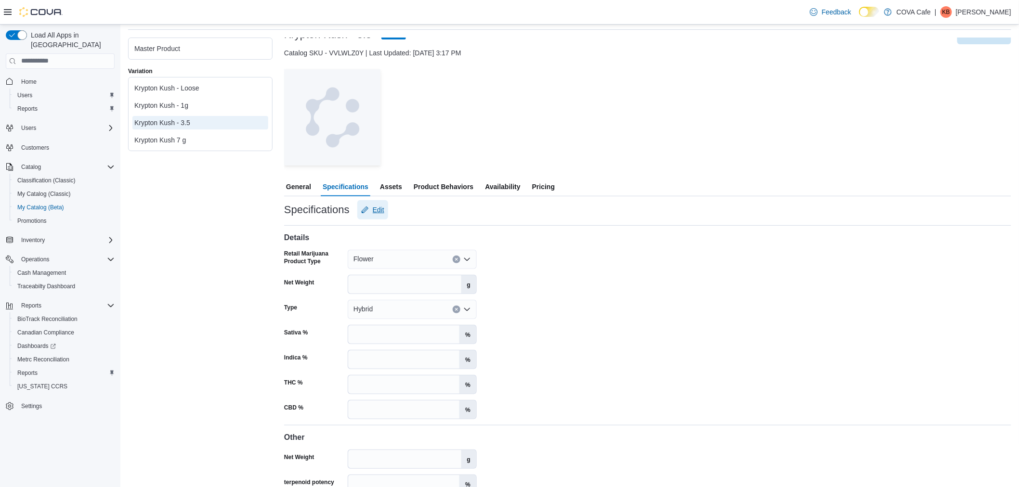
scroll to position [33, 0]
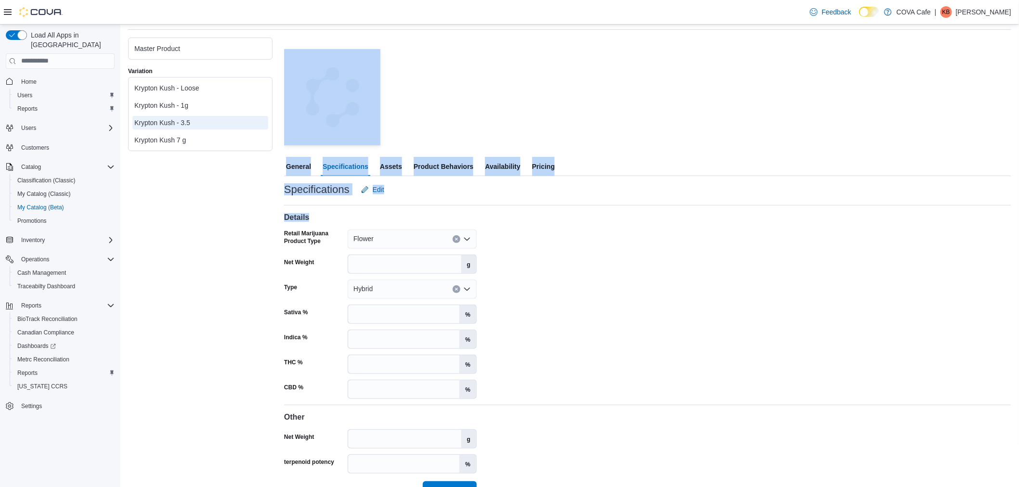
drag, startPoint x: 281, startPoint y: 215, endPoint x: 297, endPoint y: 222, distance: 16.8
click at [275, 215] on div "Master Product Variation Krypton Kush - Loose Krypton Kush - 1g Krypton Kush - …" at bounding box center [569, 269] width 883 height 463
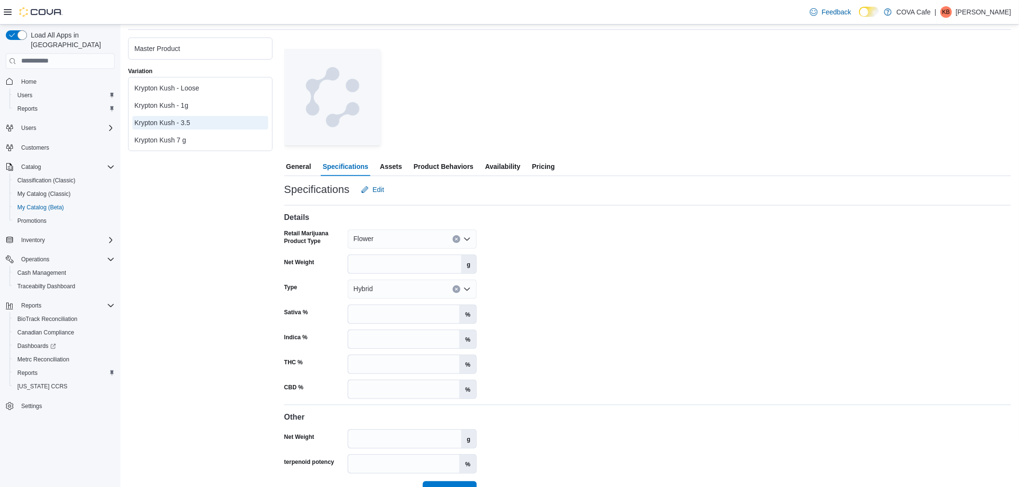
click at [321, 241] on label "Retail Marijuana Product Type" at bounding box center [314, 237] width 60 height 15
click at [377, 241] on input "Retail Marijuana Product Type" at bounding box center [377, 239] width 1 height 12
click at [308, 260] on label "Net Weight" at bounding box center [299, 262] width 30 height 8
click at [348, 260] on input "Net Weight" at bounding box center [404, 264] width 113 height 18
drag, startPoint x: 304, startPoint y: 288, endPoint x: 285, endPoint y: 289, distance: 19.3
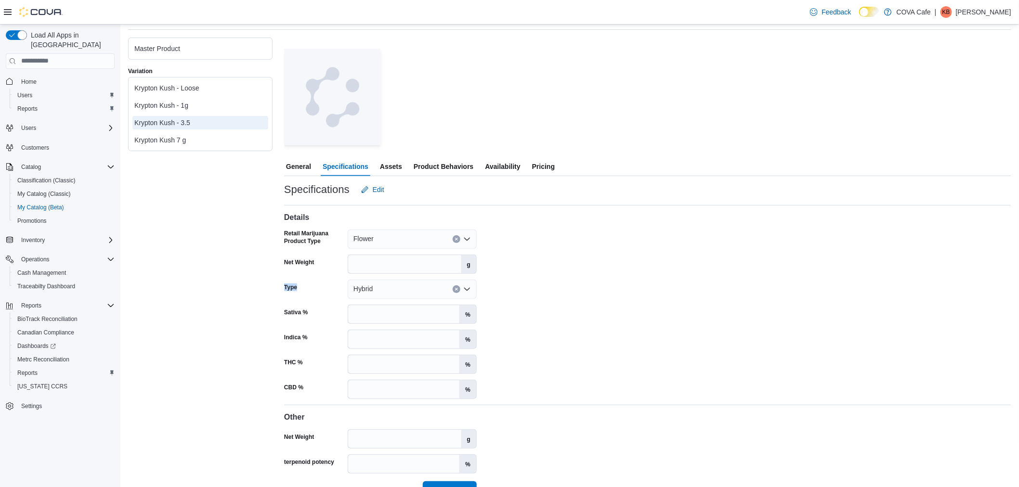
click at [285, 289] on div "Type" at bounding box center [314, 289] width 60 height 19
click at [300, 310] on label "Sativa %" at bounding box center [296, 313] width 24 height 8
click at [348, 310] on input "**" at bounding box center [403, 314] width 111 height 18
click at [290, 292] on div "Type" at bounding box center [314, 289] width 60 height 19
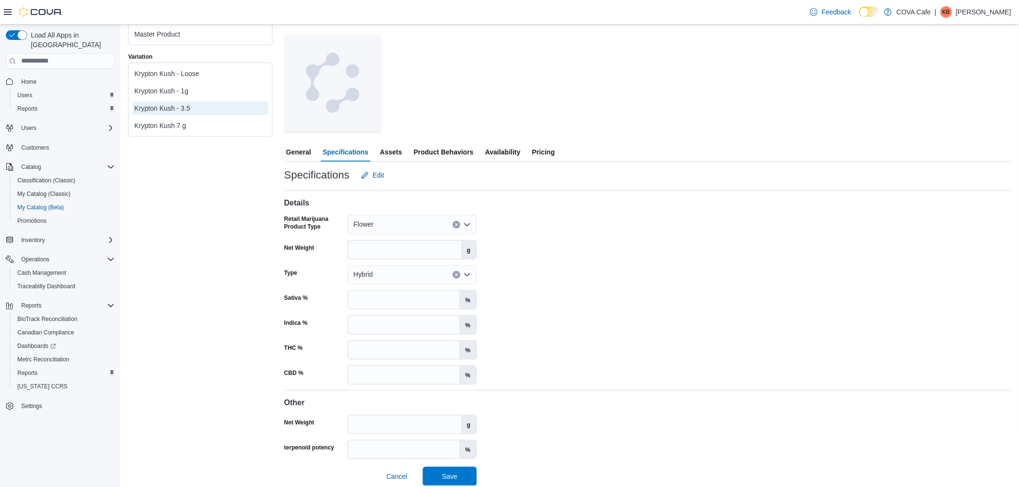
scroll to position [65, 0]
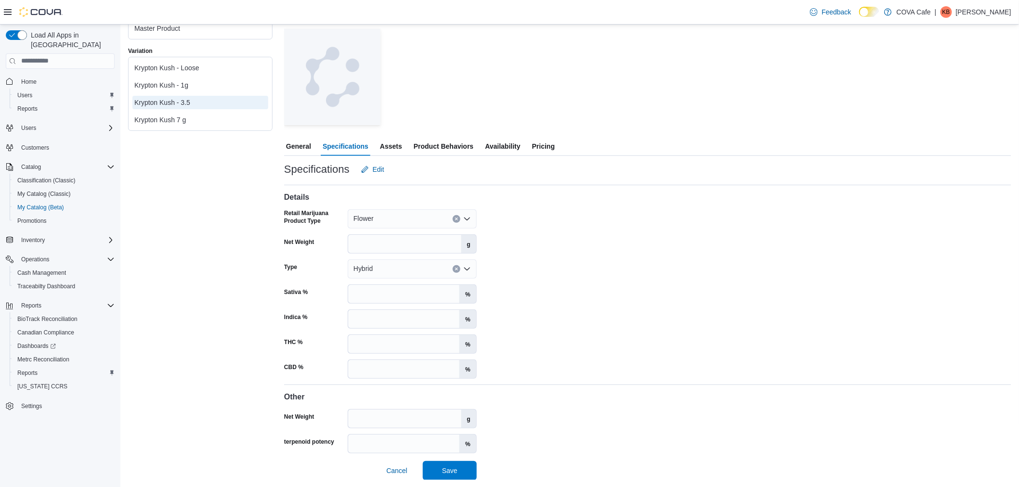
click at [320, 439] on label "terpenoid potency" at bounding box center [309, 442] width 50 height 8
click at [348, 439] on input "*" at bounding box center [403, 444] width 111 height 18
drag, startPoint x: 401, startPoint y: 469, endPoint x: 373, endPoint y: 390, distance: 83.9
click at [401, 468] on span "Cancel" at bounding box center [396, 471] width 21 height 10
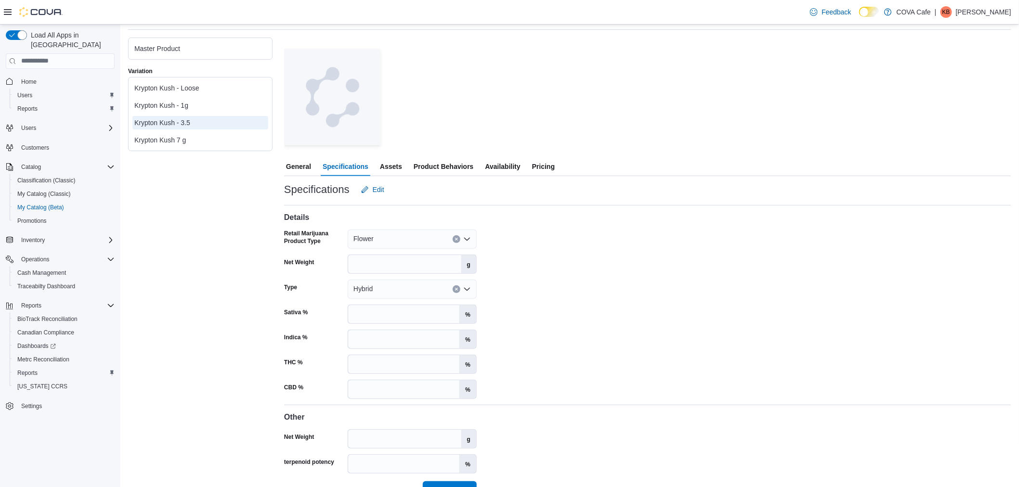
scroll to position [0, 0]
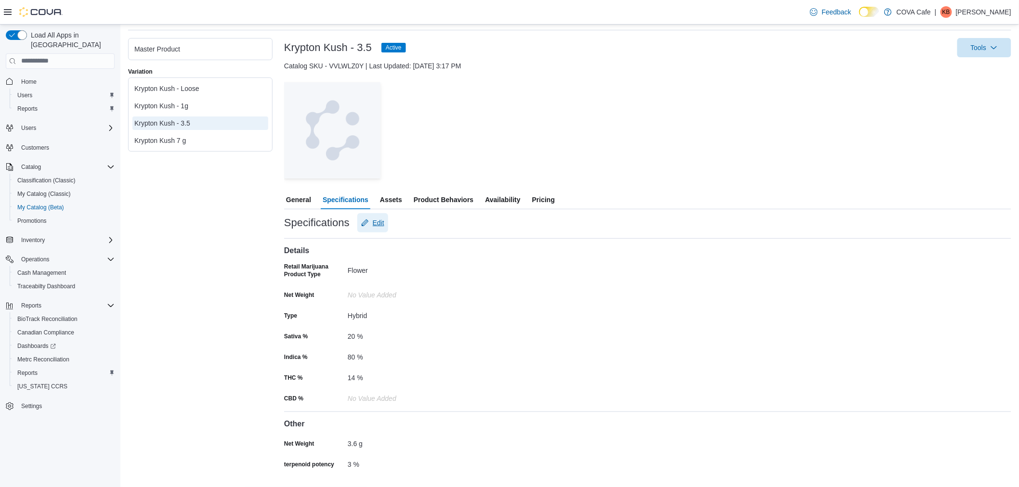
click at [376, 223] on span "Edit" at bounding box center [379, 223] width 12 height 10
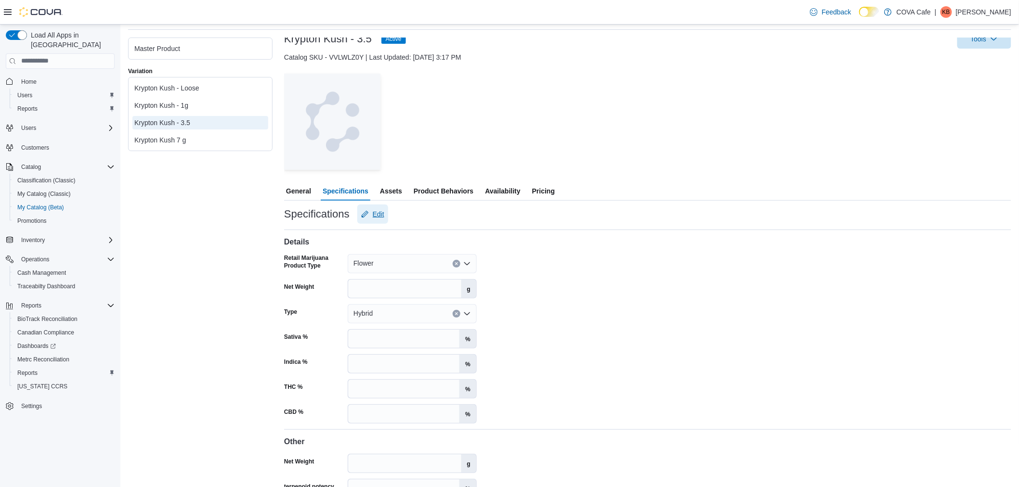
scroll to position [33, 0]
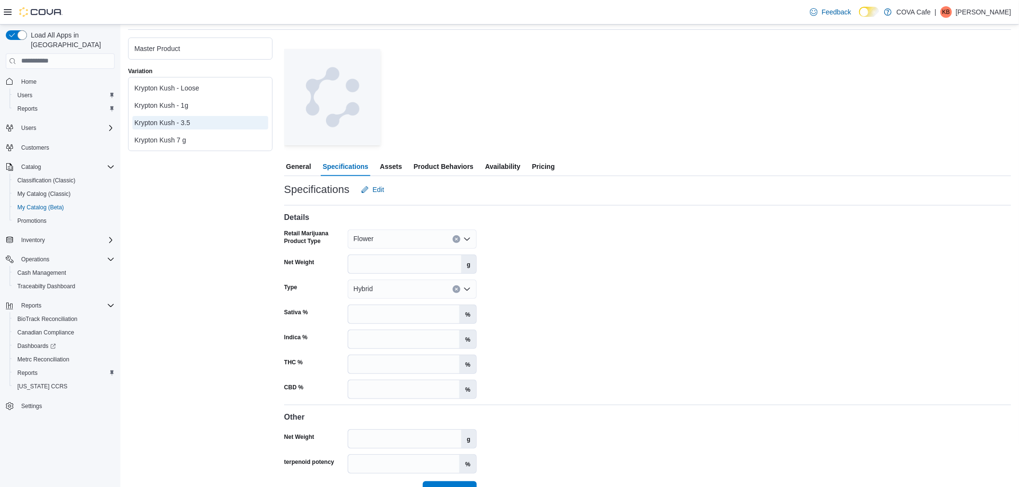
click at [318, 239] on label "Retail Marijuana Product Type" at bounding box center [314, 237] width 60 height 15
click at [377, 239] on input "Retail Marijuana Product Type" at bounding box center [377, 239] width 1 height 12
click at [315, 234] on label "Retail Marijuana Product Type" at bounding box center [314, 237] width 60 height 15
click at [377, 234] on input "Retail Marijuana Product Type" at bounding box center [377, 239] width 1 height 12
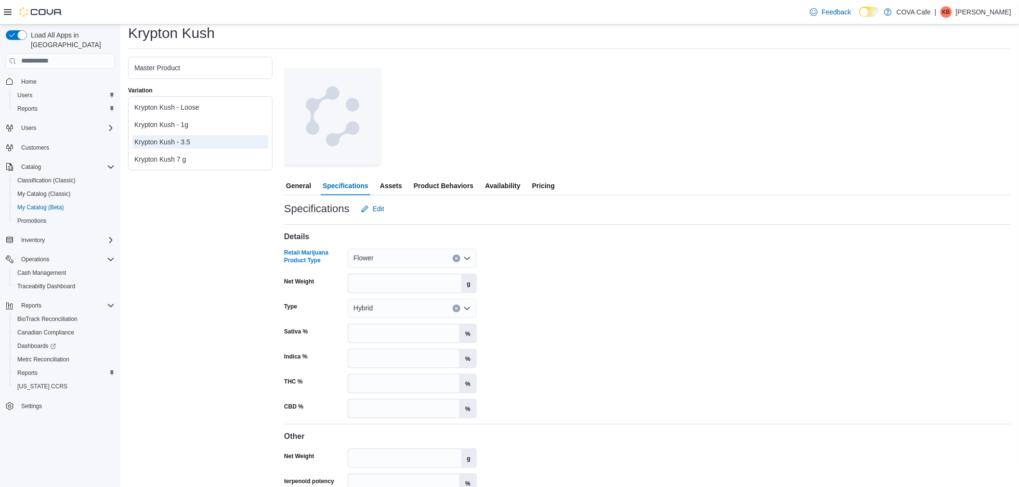
scroll to position [0, 0]
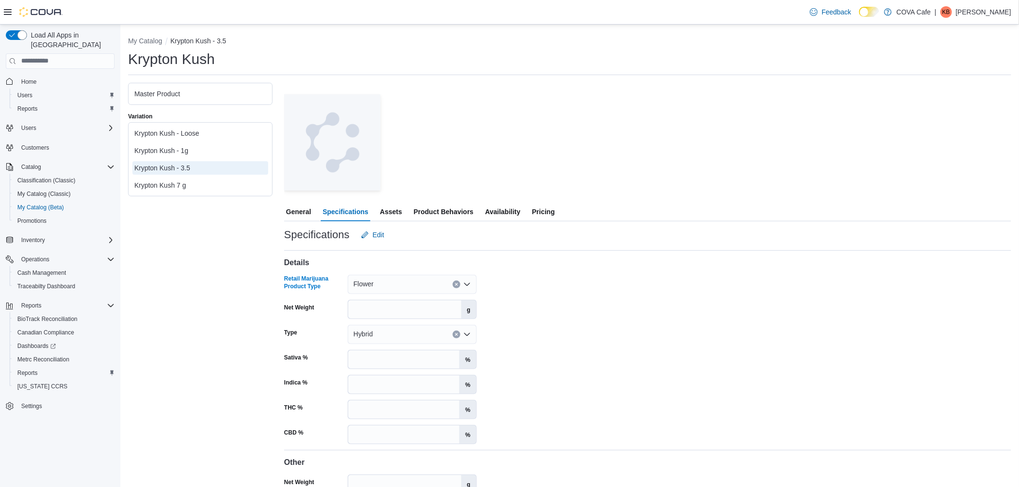
click at [209, 166] on div "Krypton Kush - 3.5" at bounding box center [200, 168] width 132 height 10
click at [312, 220] on button "General" at bounding box center [298, 211] width 29 height 19
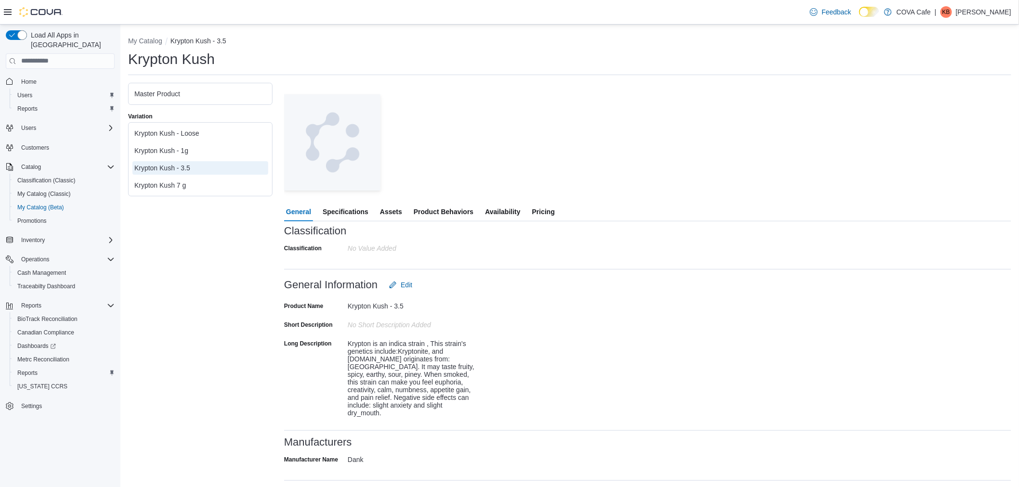
click at [307, 212] on span "General" at bounding box center [298, 211] width 25 height 19
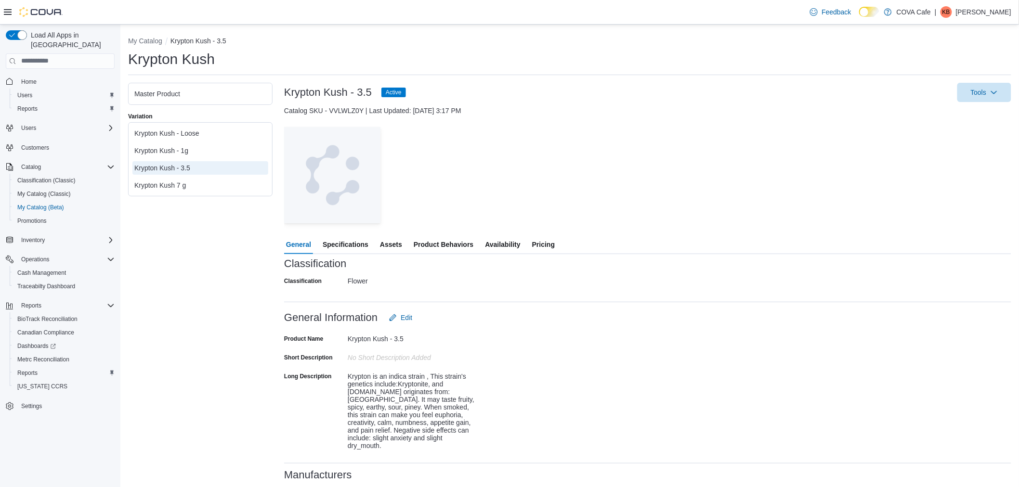
click at [347, 111] on div "Catalog SKU - VVLWLZ0Y | Last Updated: July 17, 2025 3:17 PM" at bounding box center [647, 111] width 727 height 10
drag, startPoint x: 347, startPoint y: 111, endPoint x: 364, endPoint y: 36, distance: 77.5
click at [347, 112] on div "Catalog SKU - VVLWLZ0Y | Last Updated: July 17, 2025 3:17 PM" at bounding box center [647, 111] width 727 height 10
copy div "VVLWLZ0Y"
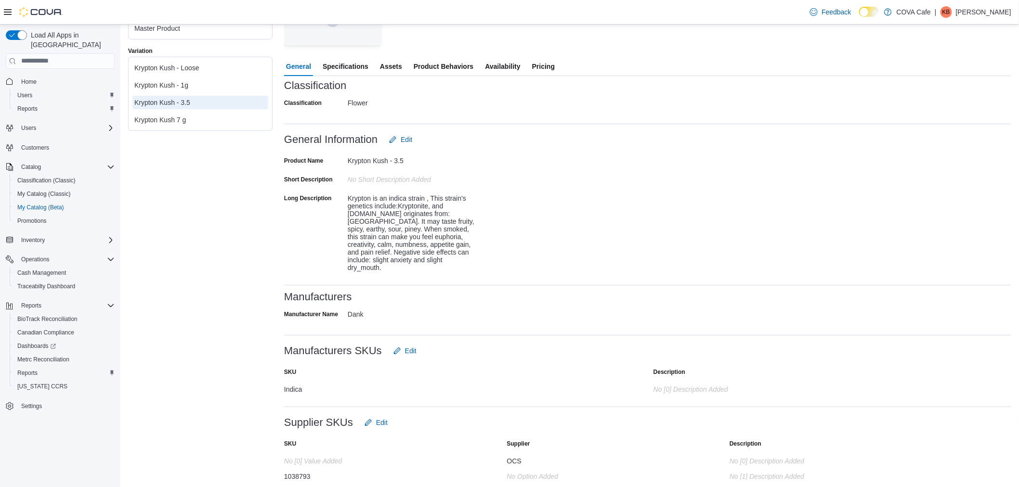
scroll to position [23, 0]
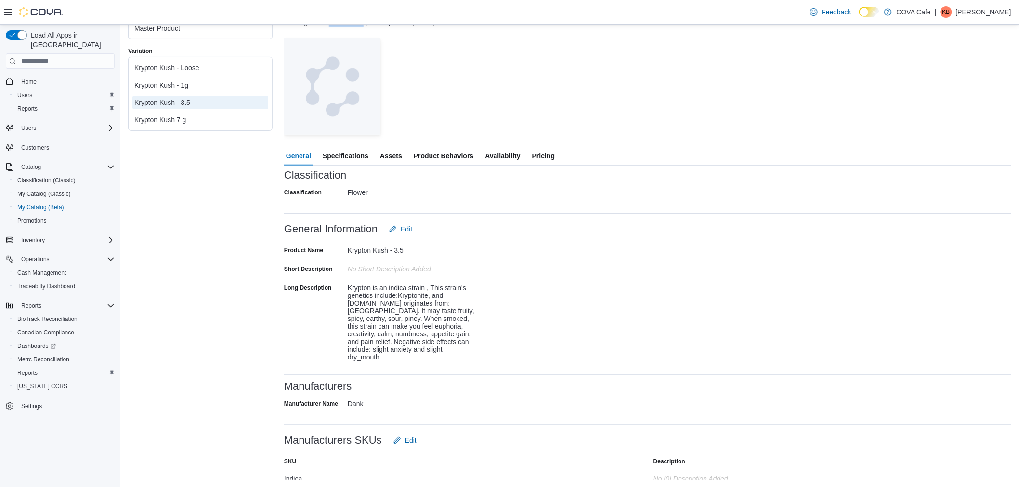
click at [343, 159] on span "Specifications" at bounding box center [346, 155] width 46 height 19
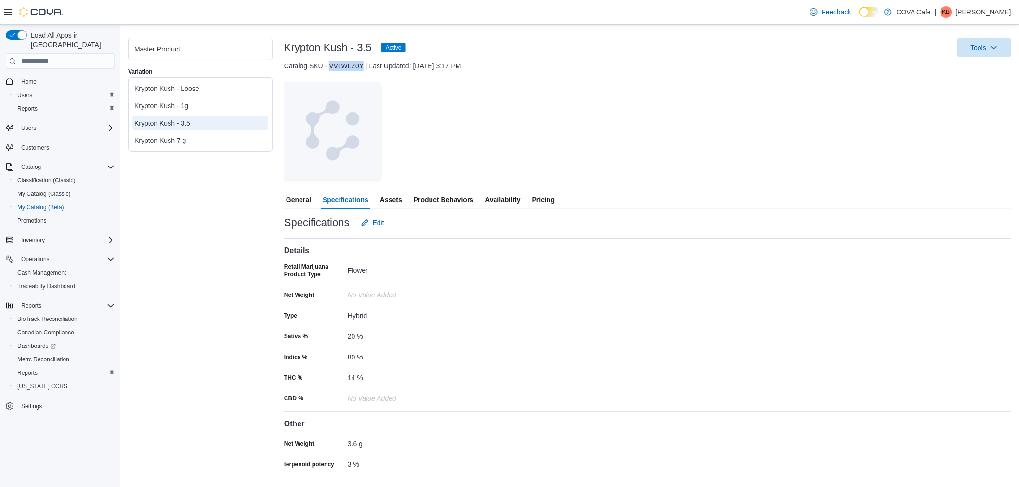
click at [397, 200] on span "Assets" at bounding box center [391, 199] width 22 height 19
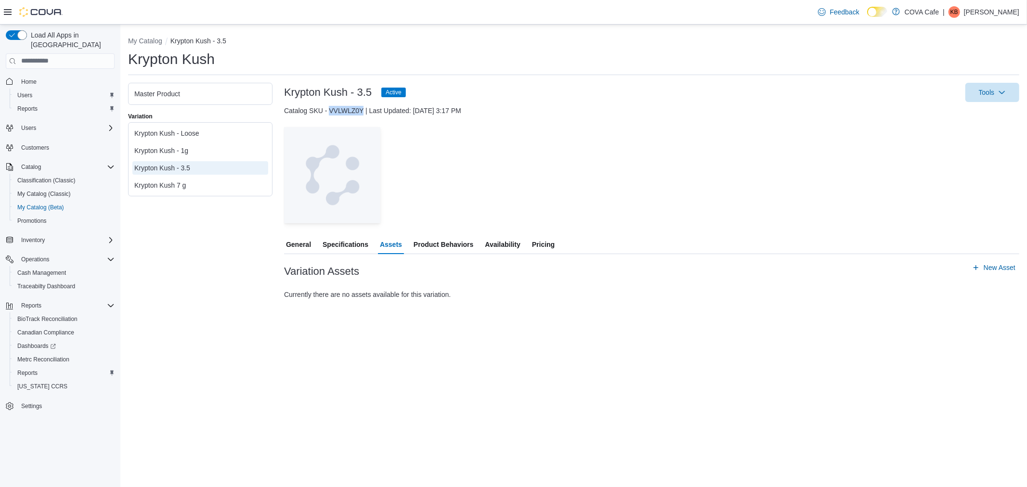
click at [901, 13] on link at bounding box center [896, 11] width 10 height 19
click at [880, 13] on icon at bounding box center [877, 11] width 5 height 5
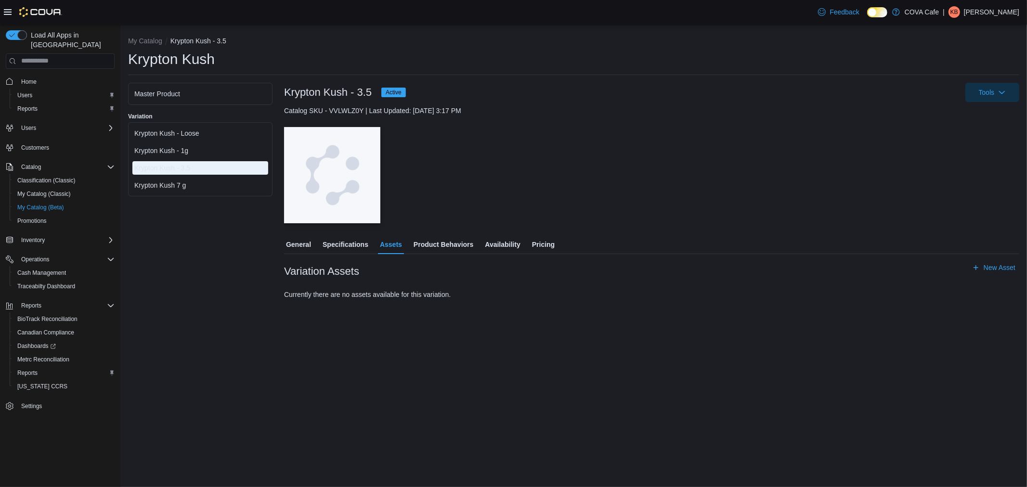
click at [195, 148] on div "Krypton Kush - 1g" at bounding box center [200, 151] width 132 height 10
click at [188, 165] on div "Krypton Kush - 3.5" at bounding box center [200, 168] width 132 height 10
click at [183, 125] on div "Krypton Kush - Loose Krypton Kush - 1g Krypton Kush - 3.5 Krypton Kush 7 g" at bounding box center [200, 159] width 140 height 69
click at [184, 131] on div "Krypton Kush - Loose" at bounding box center [200, 134] width 132 height 10
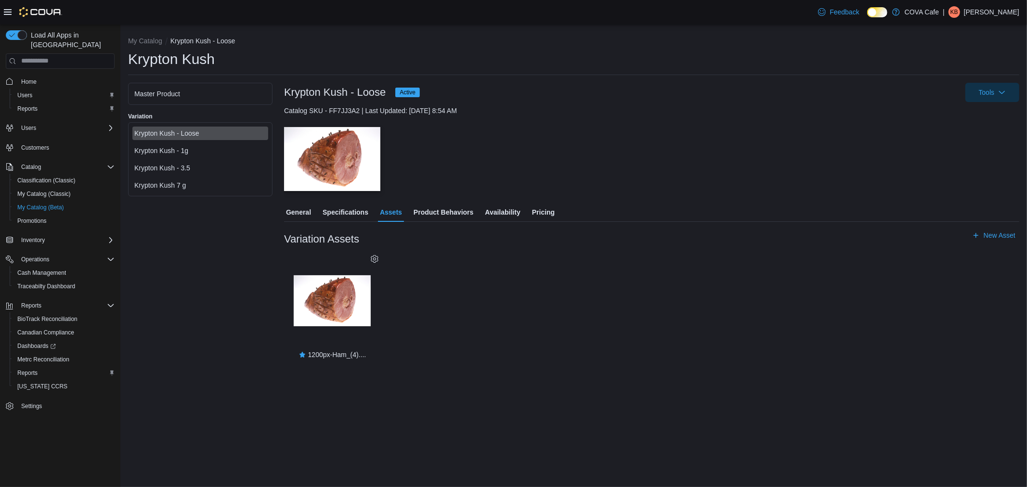
click at [213, 166] on div "Krypton Kush - 3.5" at bounding box center [200, 168] width 132 height 10
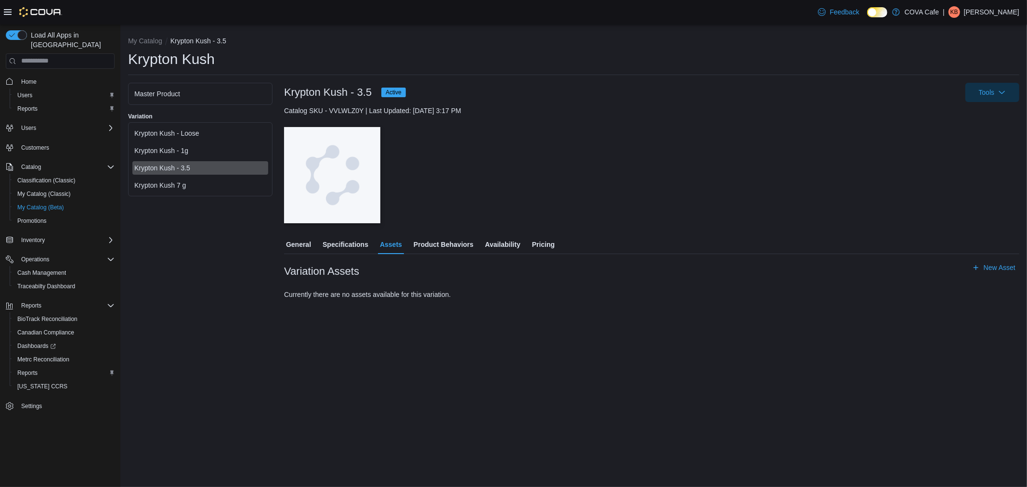
click at [307, 245] on span "General" at bounding box center [298, 244] width 25 height 19
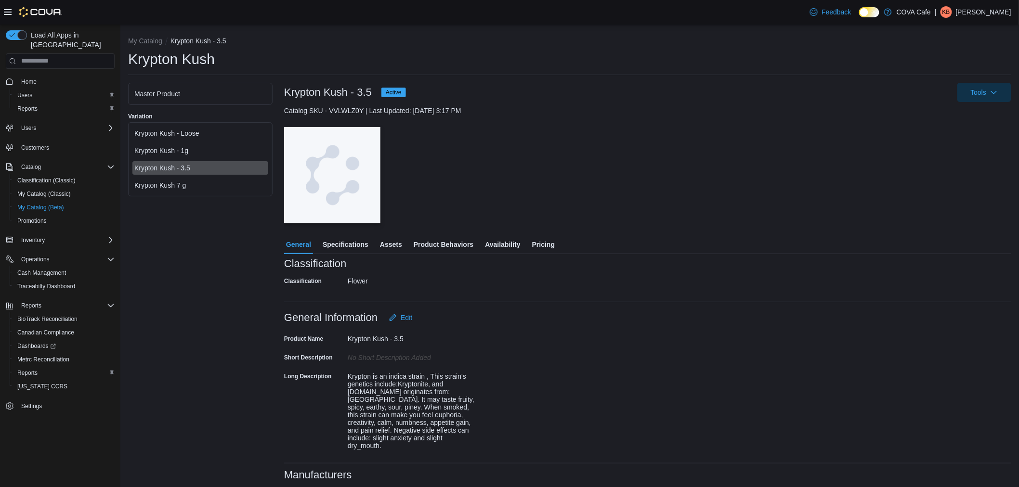
click at [492, 246] on span "Availability" at bounding box center [502, 244] width 35 height 19
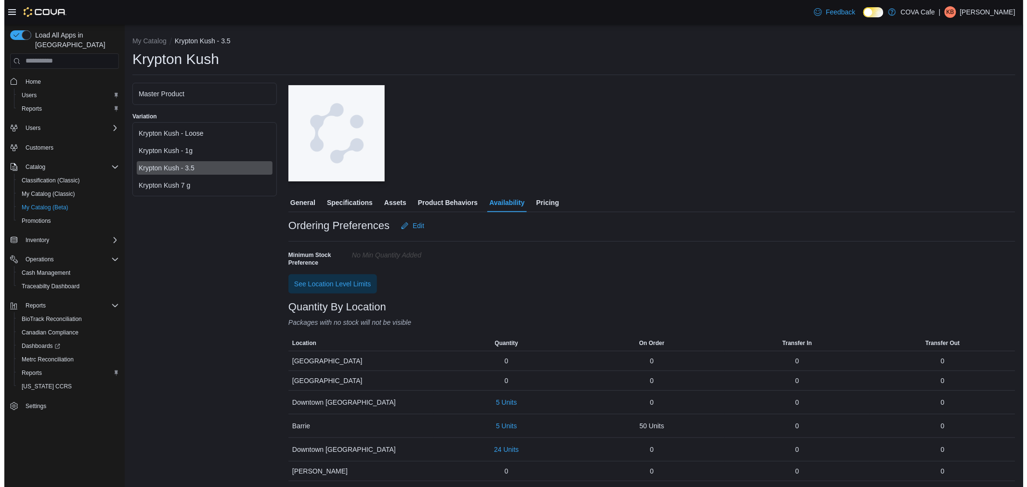
scroll to position [41, 0]
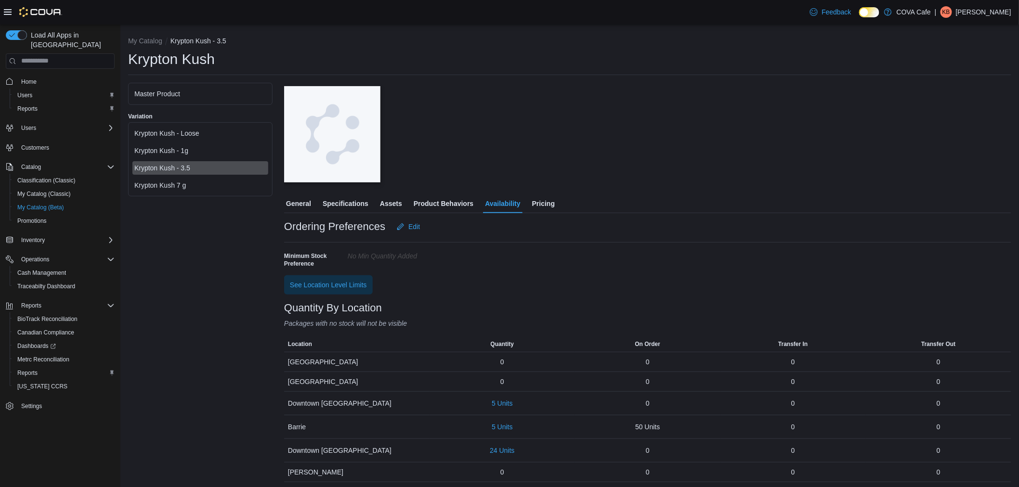
click at [458, 201] on span "Product Behaviors" at bounding box center [443, 203] width 60 height 19
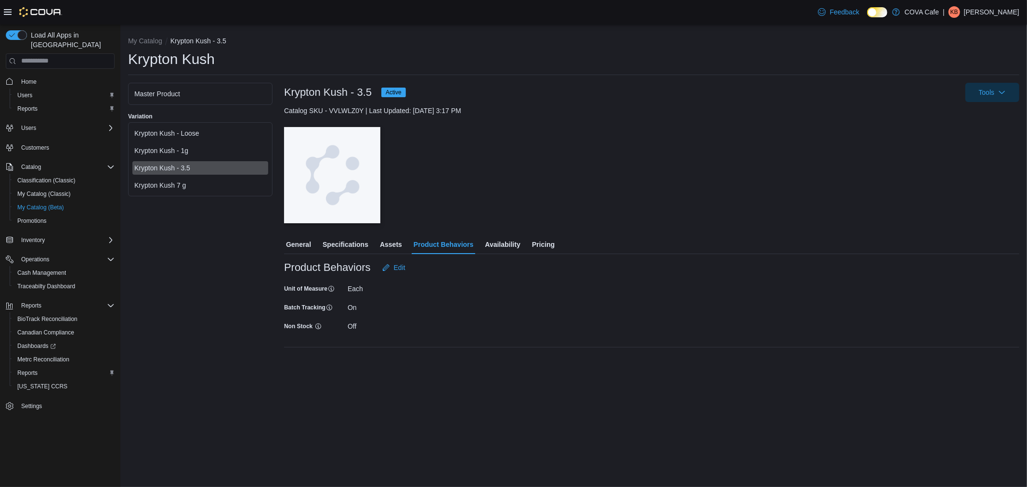
click at [506, 239] on span "Availability" at bounding box center [502, 244] width 35 height 19
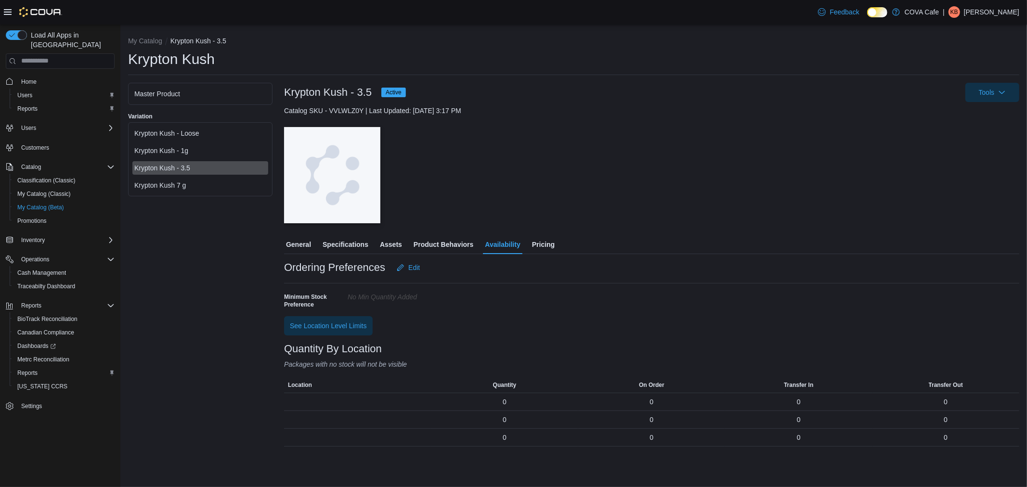
click at [544, 245] on span "Pricing" at bounding box center [543, 244] width 23 height 19
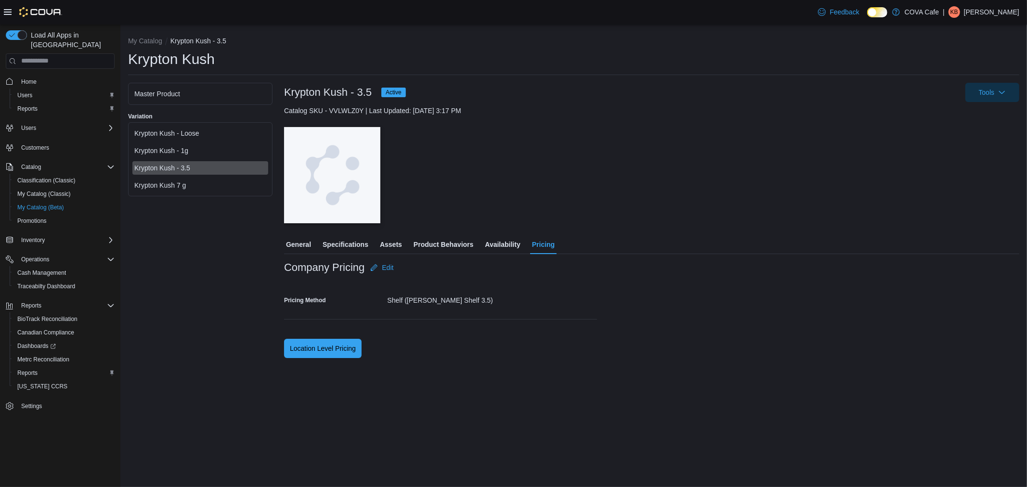
click at [507, 245] on span "Availability" at bounding box center [502, 244] width 35 height 19
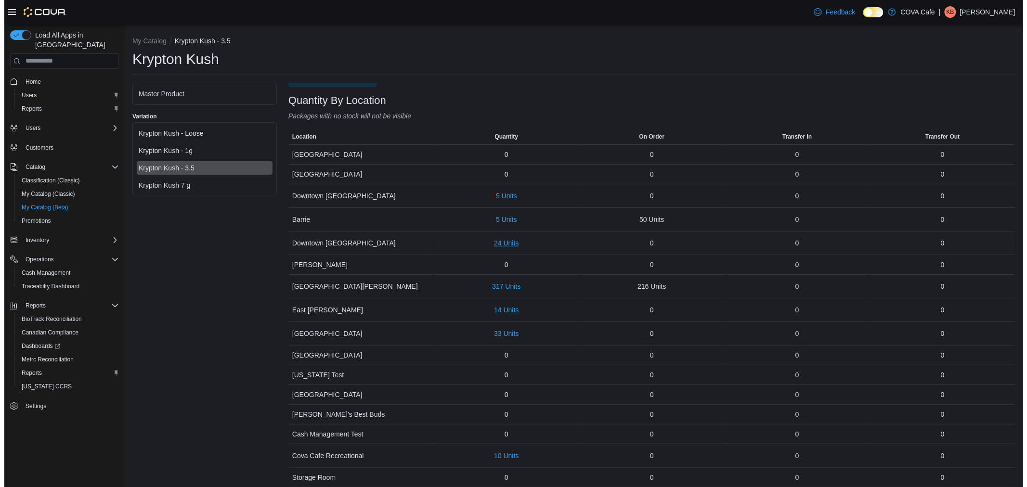
scroll to position [267, 0]
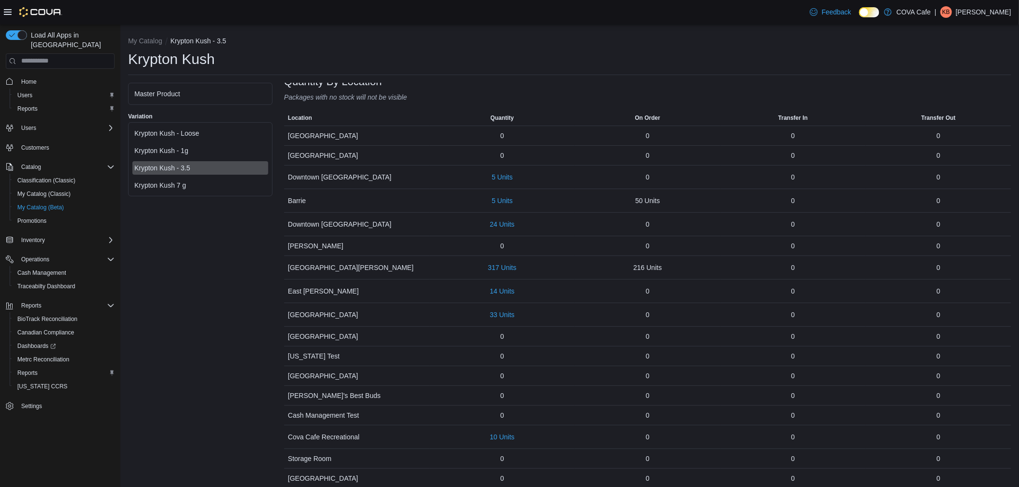
click at [208, 134] on div "Krypton Kush - Loose" at bounding box center [200, 134] width 132 height 10
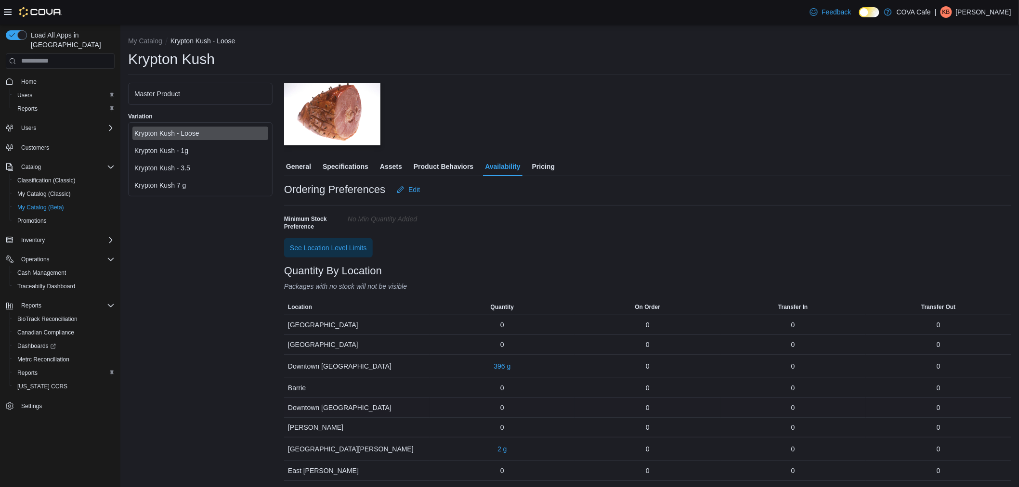
scroll to position [160, 0]
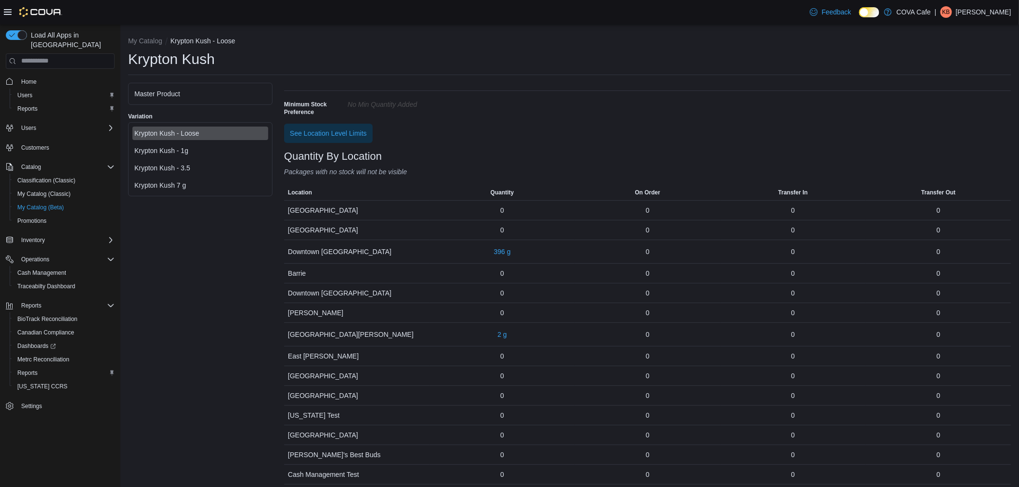
click at [188, 169] on div "Krypton Kush - 3.5" at bounding box center [200, 168] width 132 height 10
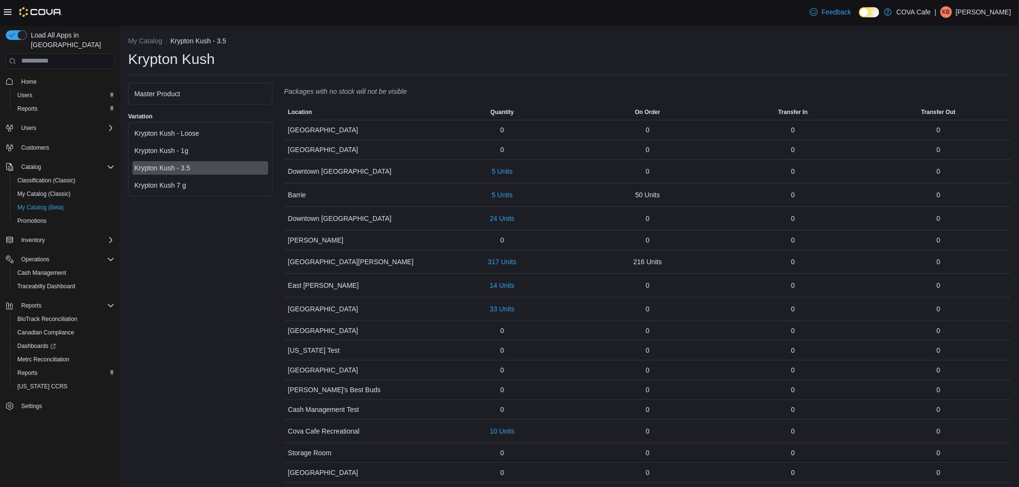
scroll to position [299, 0]
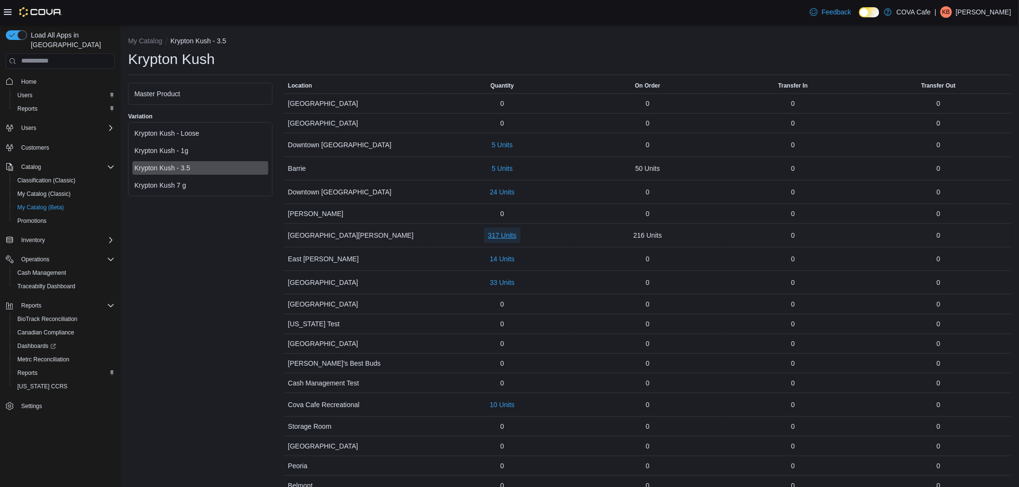
click at [512, 233] on span "317 Units" at bounding box center [502, 236] width 28 height 10
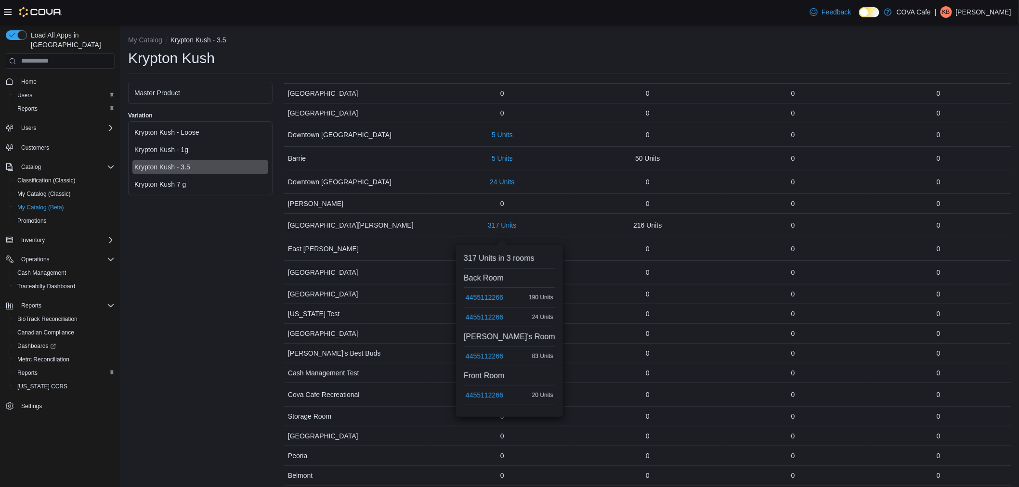
scroll to position [0, 0]
click at [492, 299] on span "4455112266" at bounding box center [484, 299] width 38 height 10
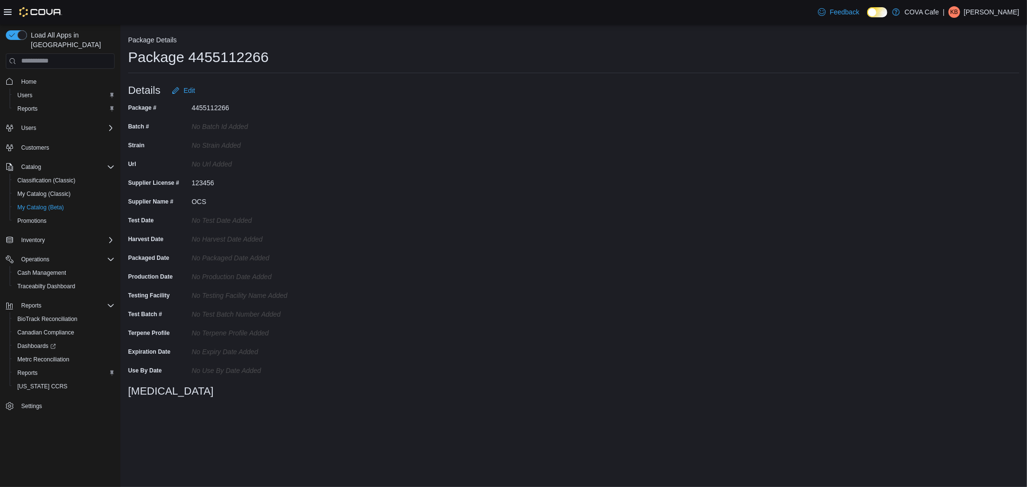
click at [318, 151] on div "No Strain added" at bounding box center [256, 145] width 129 height 15
click at [260, 54] on h1 "Package 4455112266" at bounding box center [198, 57] width 141 height 19
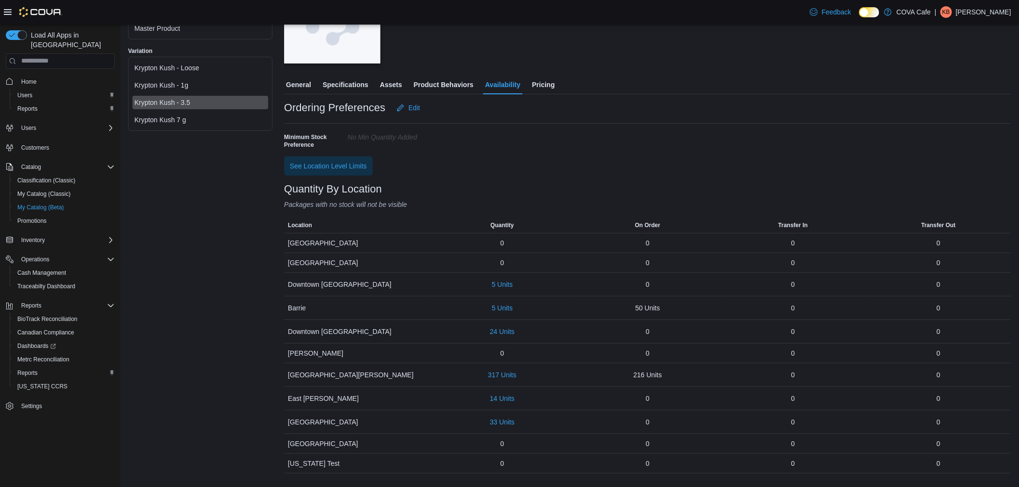
scroll to position [255, 0]
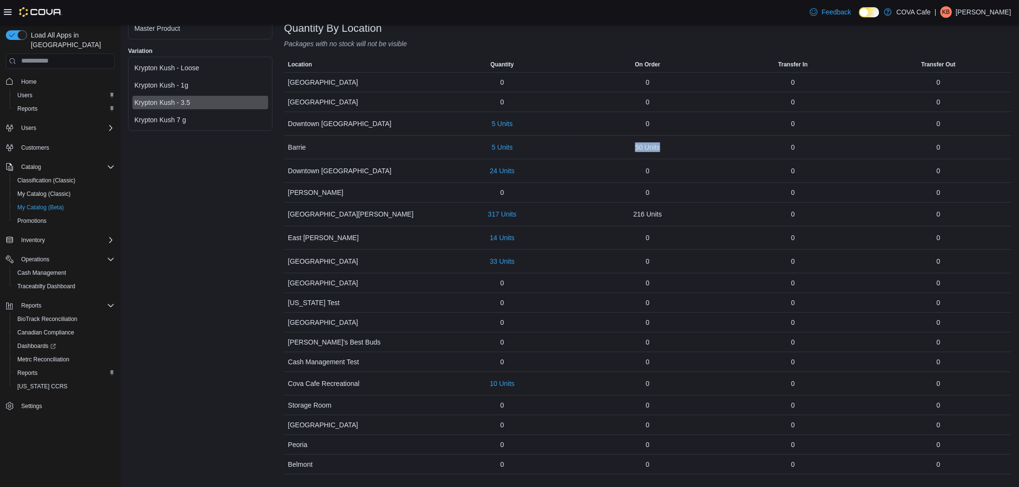
drag, startPoint x: 668, startPoint y: 151, endPoint x: 632, endPoint y: 142, distance: 37.5
click at [632, 142] on div "50 Units" at bounding box center [647, 147] width 145 height 17
click at [675, 147] on div "50 Units" at bounding box center [647, 147] width 145 height 17
drag, startPoint x: 663, startPoint y: 150, endPoint x: 623, endPoint y: 144, distance: 40.3
click at [623, 144] on div "50 Units" at bounding box center [647, 147] width 145 height 17
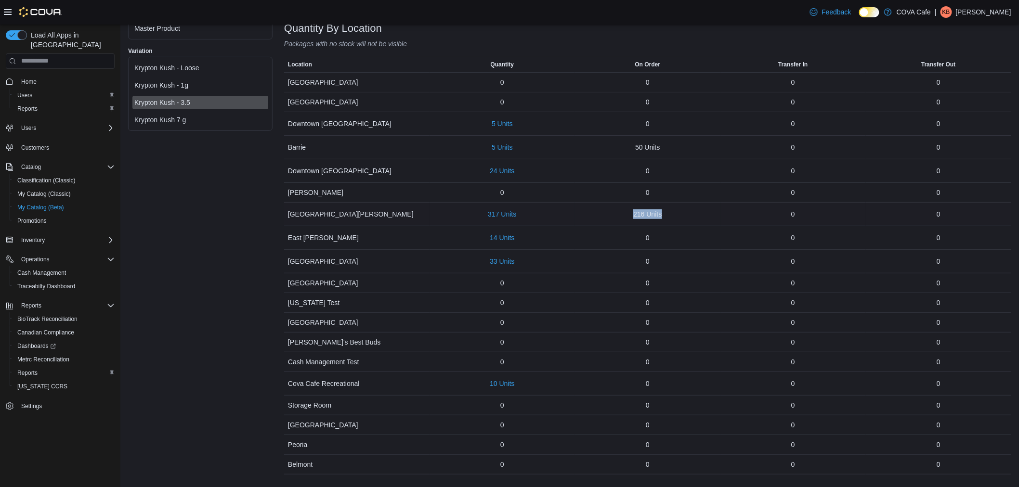
drag, startPoint x: 671, startPoint y: 210, endPoint x: 620, endPoint y: 207, distance: 50.7
click at [620, 207] on div "216 Units" at bounding box center [647, 214] width 145 height 17
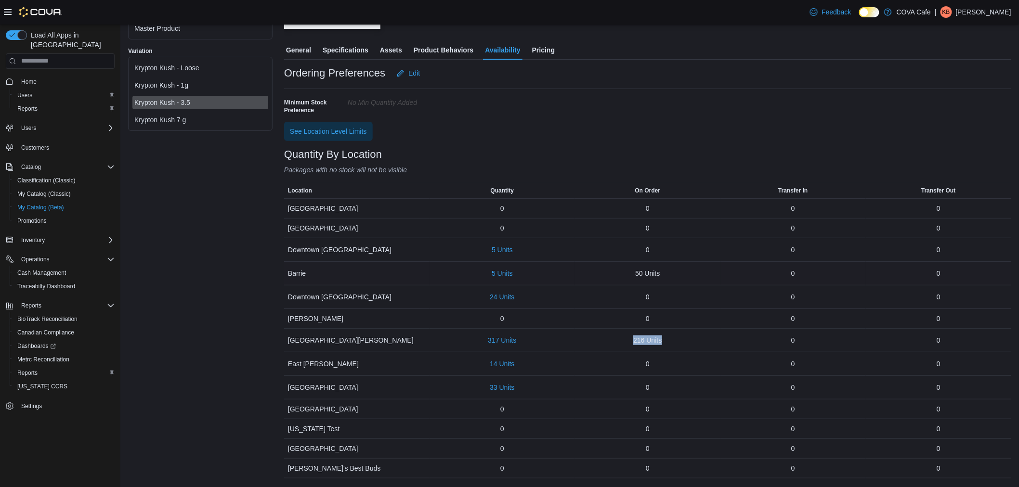
scroll to position [148, 0]
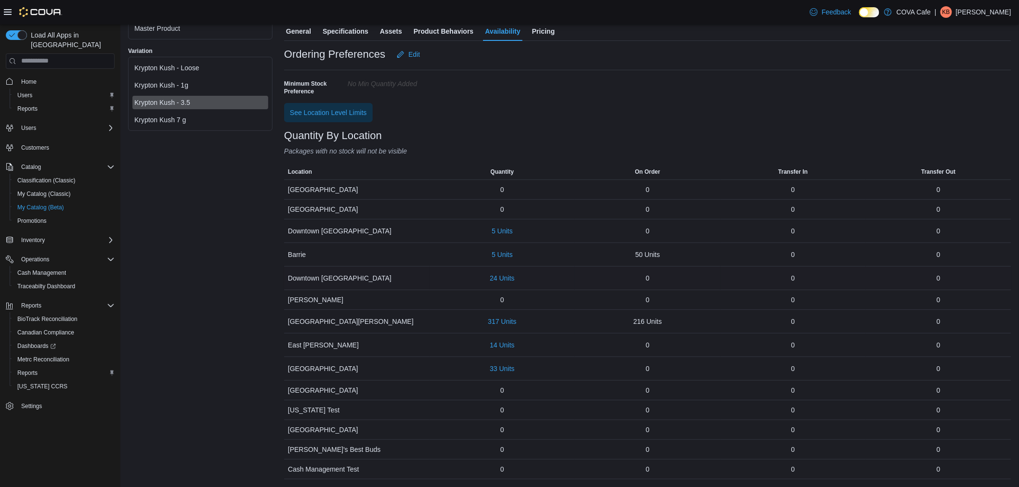
click at [551, 281] on div "24 Units" at bounding box center [501, 278] width 145 height 23
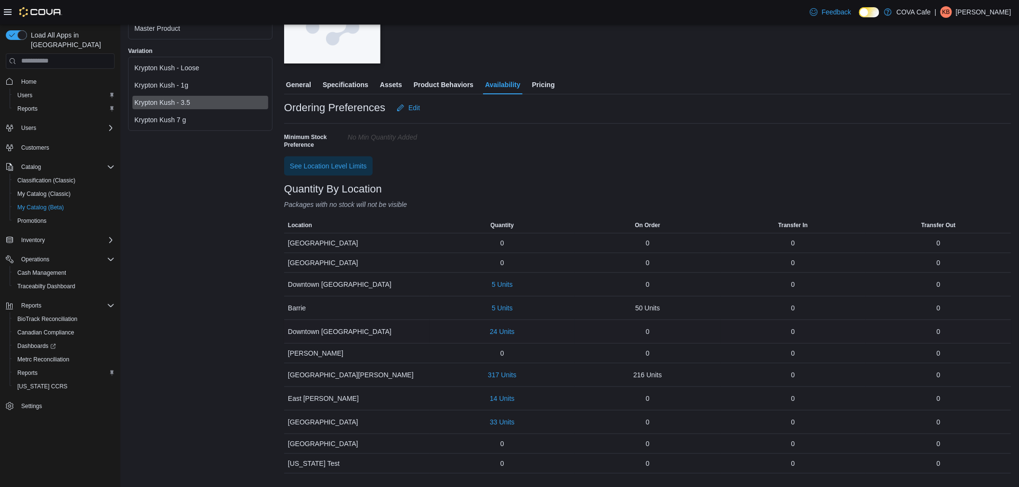
scroll to position [0, 0]
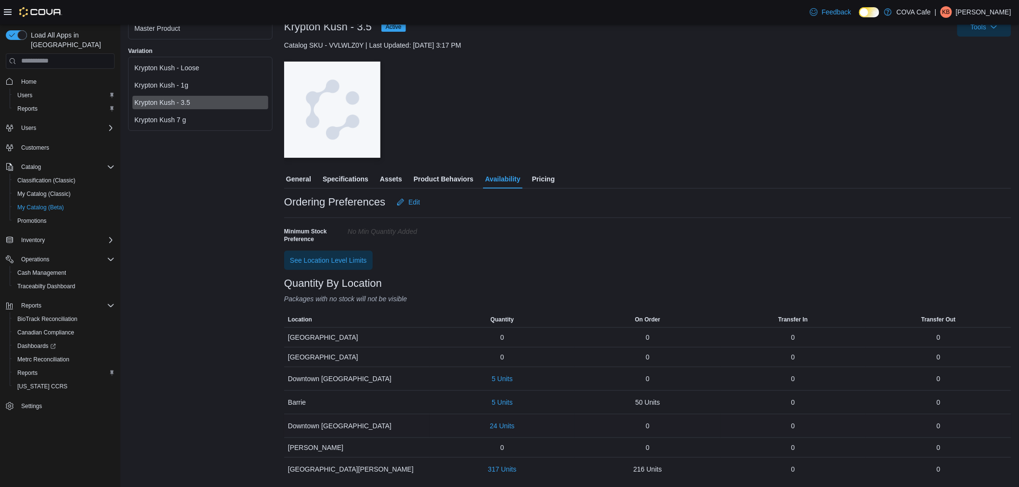
click at [551, 281] on div "Quantity By Location" at bounding box center [647, 284] width 727 height 12
click at [557, 283] on div "Quantity By Location" at bounding box center [647, 284] width 727 height 12
click at [461, 182] on span "Product Behaviors" at bounding box center [443, 178] width 60 height 19
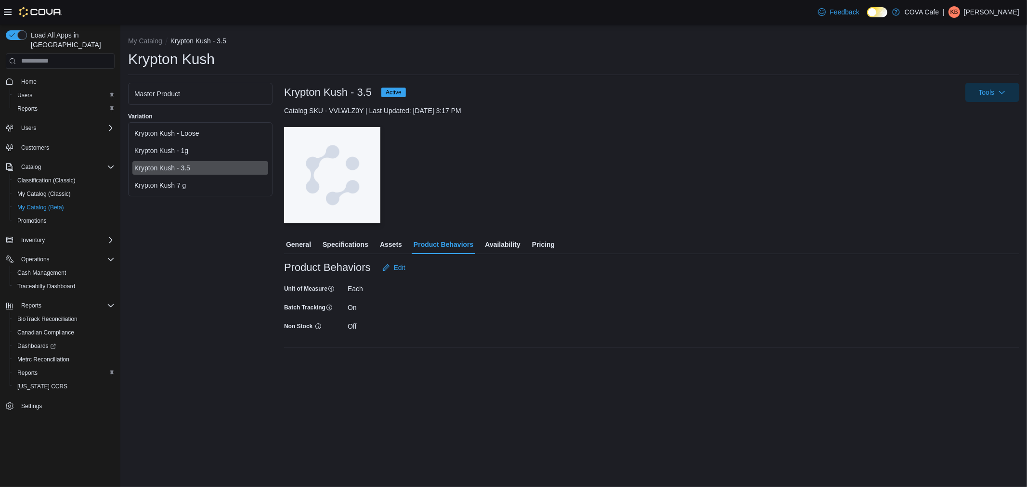
click at [502, 251] on span "Availability" at bounding box center [502, 244] width 35 height 19
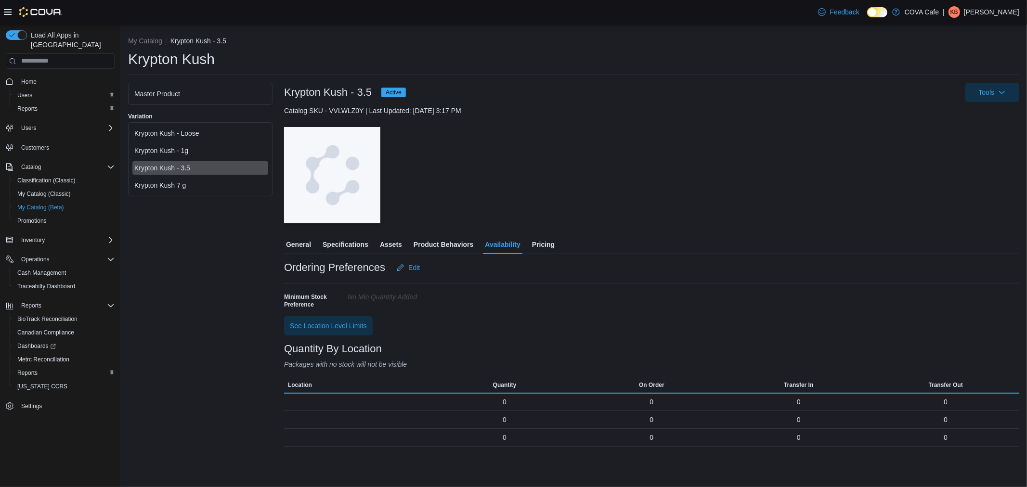
click at [348, 241] on span "Specifications" at bounding box center [346, 244] width 46 height 19
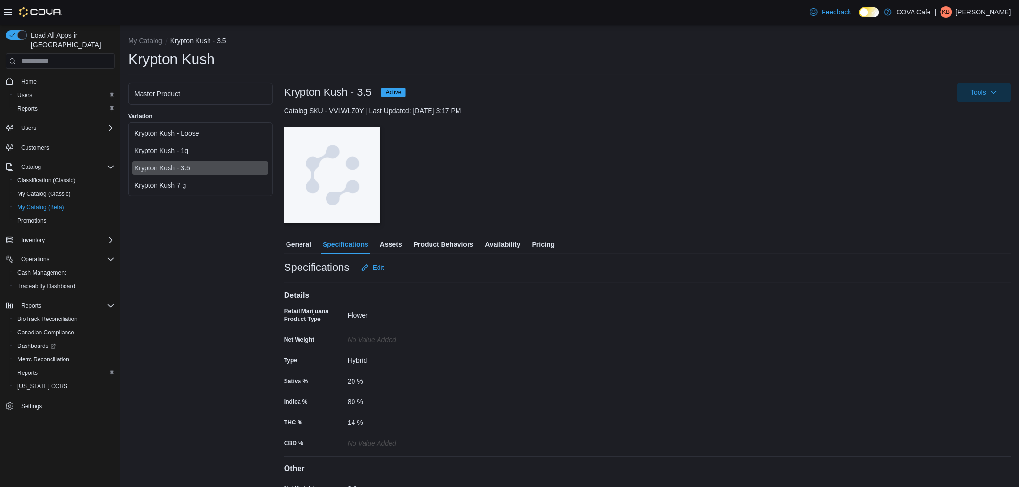
scroll to position [45, 0]
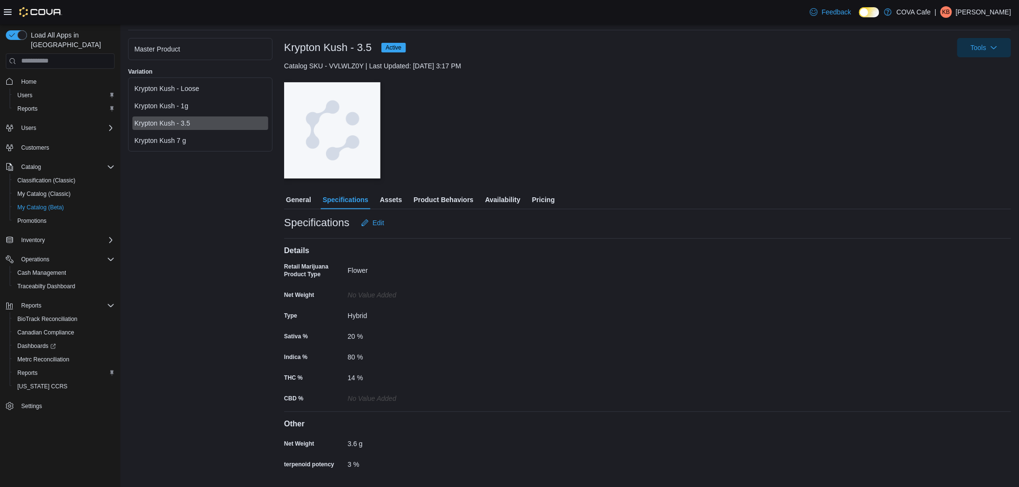
click at [302, 199] on span "General" at bounding box center [298, 199] width 25 height 19
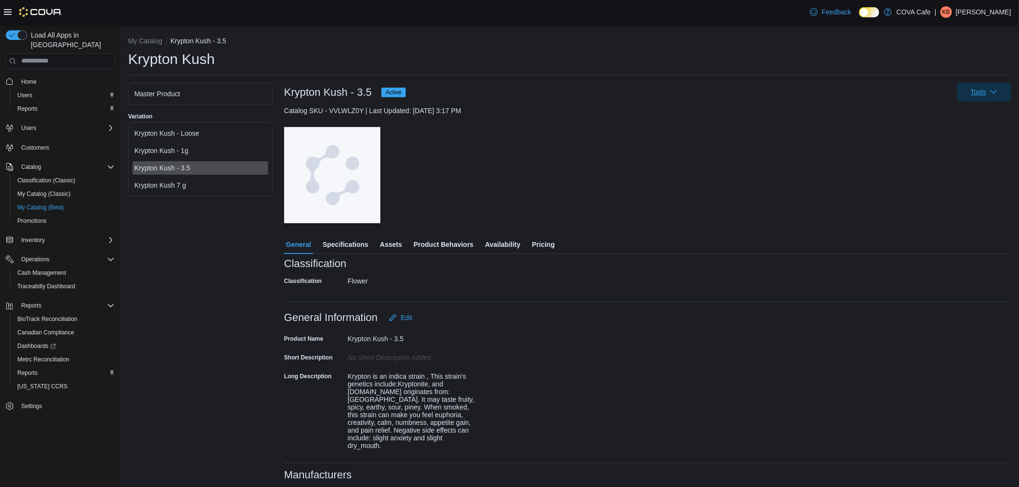
click at [974, 87] on span "Tools" at bounding box center [984, 91] width 42 height 19
click at [749, 65] on div "Krypton Kush" at bounding box center [569, 59] width 883 height 19
click at [140, 43] on button "My Catalog" at bounding box center [145, 41] width 34 height 8
select select "**********"
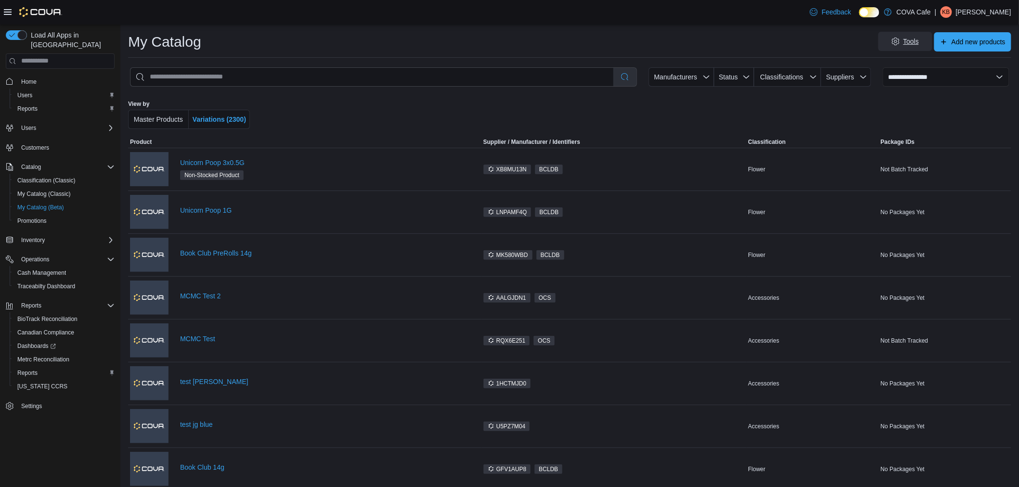
click at [917, 39] on span "Tools" at bounding box center [911, 42] width 16 height 10
click at [920, 85] on span "Bulk Product Editor" at bounding box center [919, 85] width 58 height 10
click at [975, 44] on span "Add new products" at bounding box center [978, 42] width 54 height 10
click at [971, 83] on span "Bulk import new products" at bounding box center [966, 85] width 76 height 10
click at [919, 42] on span "Tools" at bounding box center [911, 42] width 16 height 10
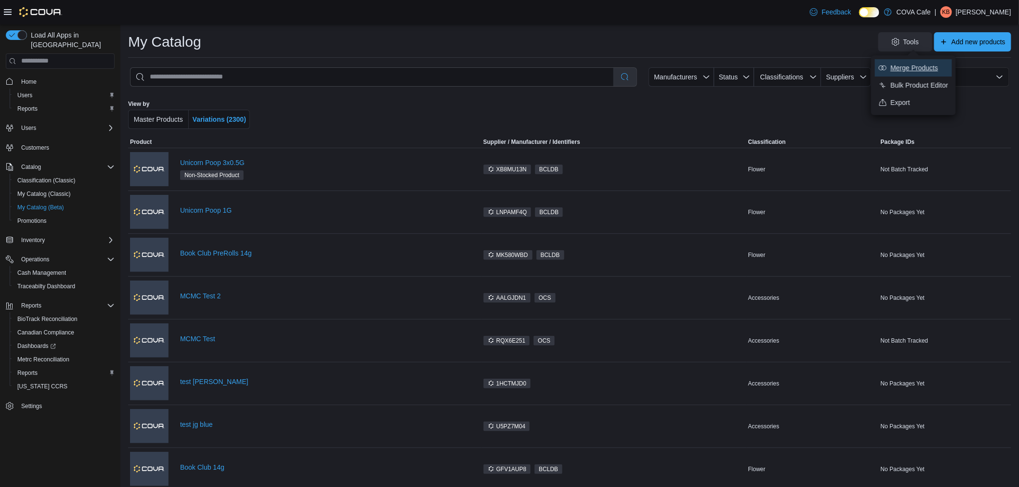
click at [926, 70] on span "Merge Products" at bounding box center [919, 68] width 58 height 10
click at [922, 104] on span "Export" at bounding box center [919, 103] width 58 height 10
click at [926, 39] on span "Tools" at bounding box center [905, 41] width 42 height 19
click at [976, 104] on div at bounding box center [925, 114] width 172 height 29
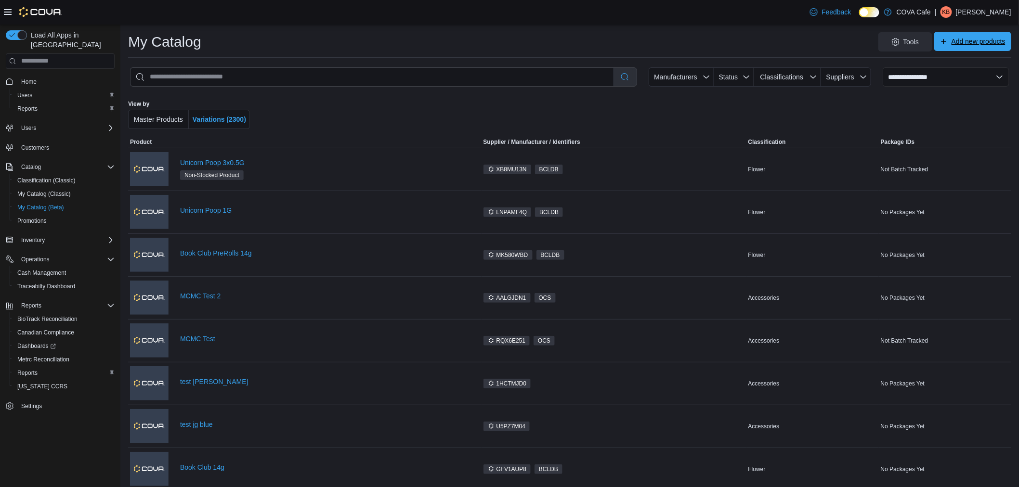
click at [989, 43] on span "Add new products" at bounding box center [978, 42] width 54 height 10
click at [977, 62] on button "Create new product" at bounding box center [959, 67] width 95 height 17
click at [703, 111] on div at bounding box center [569, 114] width 516 height 29
click at [228, 122] on span "Variations (2300)" at bounding box center [219, 120] width 53 height 8
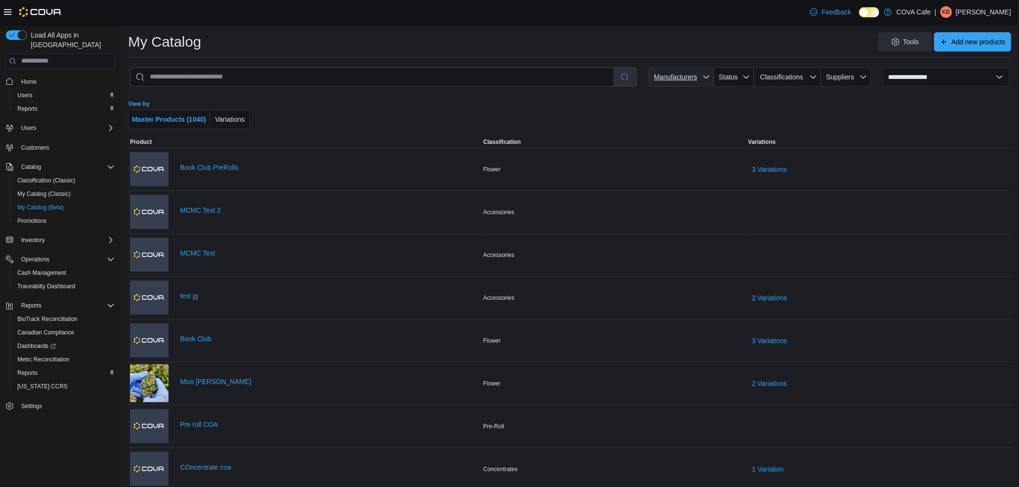
click at [678, 75] on span "Manufacturers" at bounding box center [675, 77] width 43 height 8
click at [730, 75] on span "Status" at bounding box center [728, 77] width 19 height 8
drag, startPoint x: 843, startPoint y: 113, endPoint x: 794, endPoint y: 80, distance: 58.9
click at [842, 113] on div "View by Master Products (1040) Variations" at bounding box center [569, 114] width 883 height 29
click at [793, 78] on span "Classifications" at bounding box center [781, 77] width 43 height 8
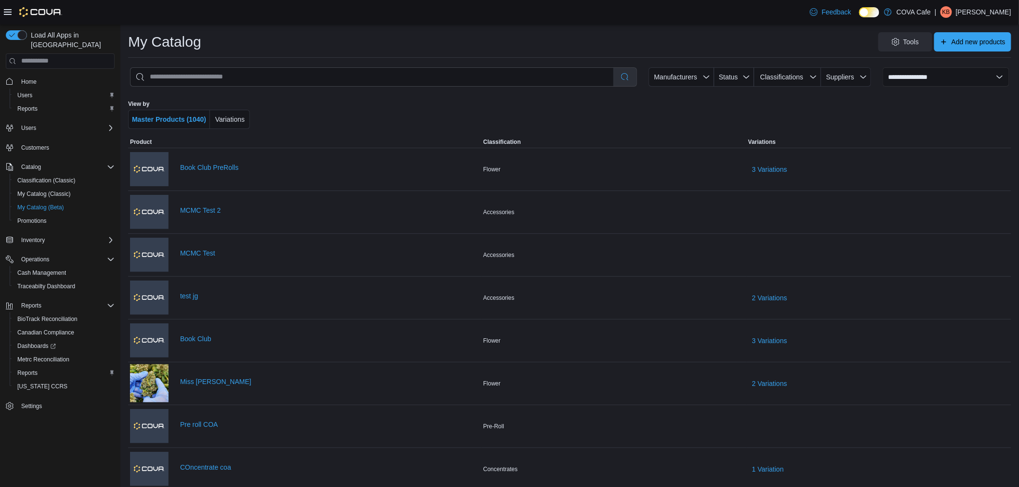
click at [907, 119] on div at bounding box center [925, 114] width 172 height 29
click at [851, 13] on span "Feedback" at bounding box center [835, 12] width 29 height 10
click at [778, 32] on div "Tools Add new products" at bounding box center [610, 41] width 802 height 19
click at [812, 115] on div at bounding box center [569, 114] width 516 height 29
click at [1000, 20] on div "Feedback Dark Mode COVA Cafe | KB Kenneth B" at bounding box center [908, 11] width 205 height 19
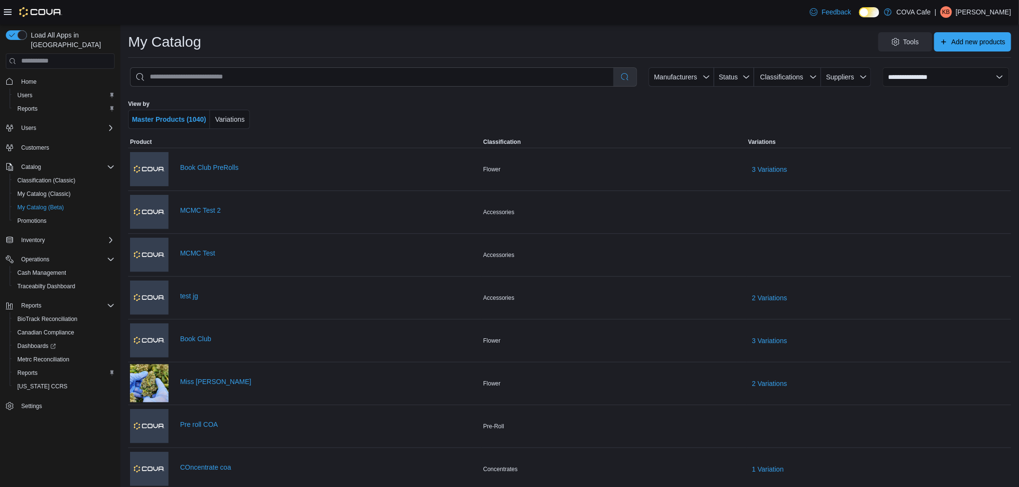
click at [987, 15] on p "Kenneth B" at bounding box center [983, 12] width 55 height 12
drag, startPoint x: 964, startPoint y: 94, endPoint x: 892, endPoint y: 83, distance: 72.6
click at [964, 95] on button "Sign Out" at bounding box center [963, 95] width 89 height 15
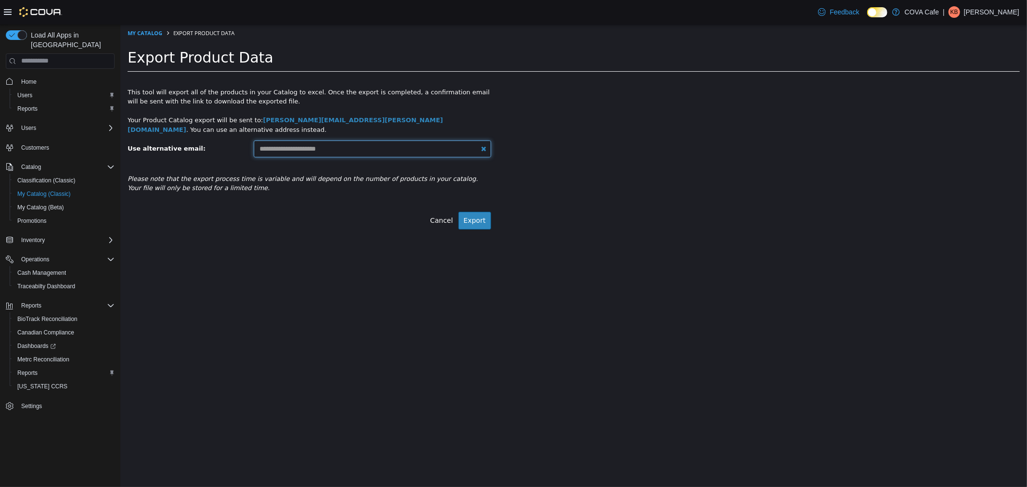
click at [324, 140] on input "text" at bounding box center [371, 148] width 237 height 17
click at [581, 124] on div "This tool will export all of the products in your Catalog to excel. Once the ex…" at bounding box center [573, 154] width 906 height 152
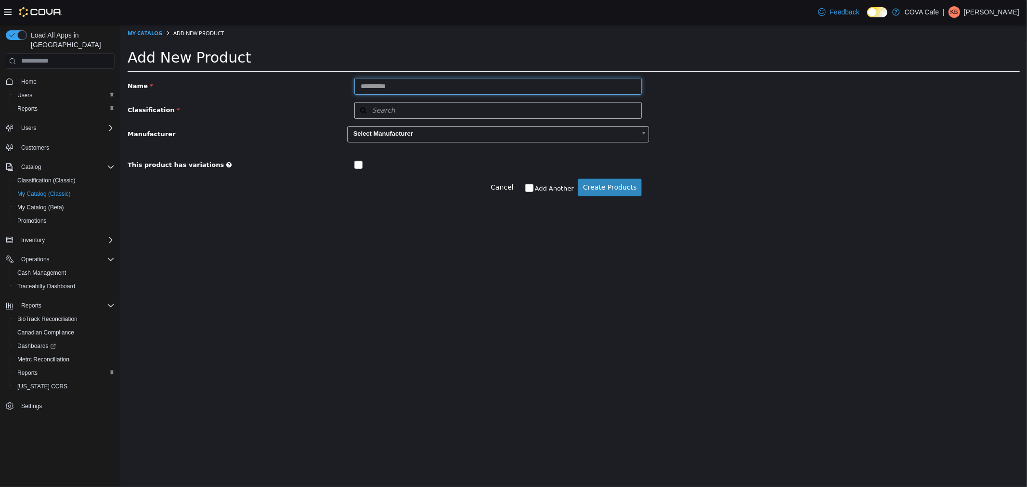
click at [429, 83] on input "text" at bounding box center [498, 86] width 288 height 17
click at [387, 206] on html "Saving Bulk Changes... × My Catalog Add New Product Add New Product Name Classi…" at bounding box center [573, 115] width 906 height 182
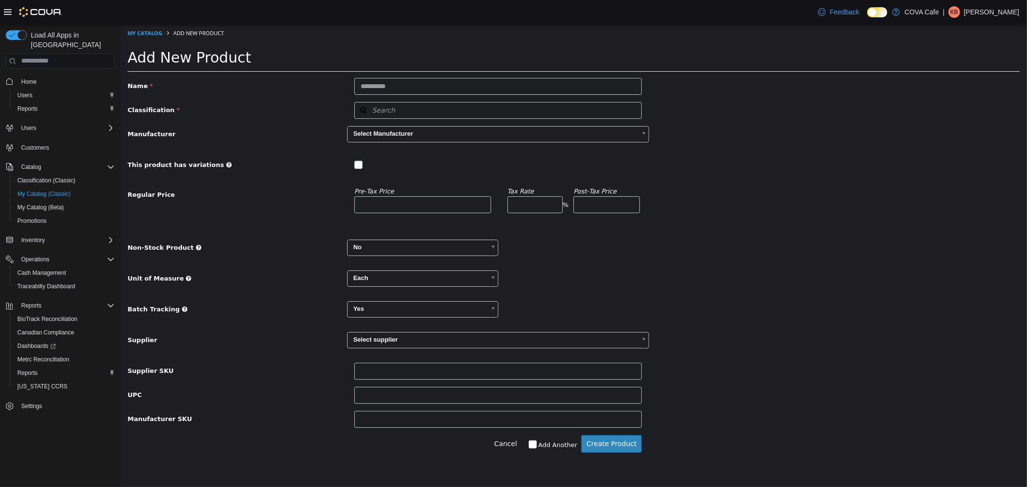
click at [580, 253] on div "Non-Stock Product No **" at bounding box center [573, 251] width 906 height 24
click at [637, 269] on div "**********" at bounding box center [573, 302] width 892 height 250
click at [675, 278] on div "**********" at bounding box center [573, 282] width 906 height 24
click at [672, 284] on div "**********" at bounding box center [573, 282] width 906 height 24
click at [768, 112] on div "Classification Search Type 3 or more characters or browse Demo Dispensary Medic…" at bounding box center [573, 110] width 906 height 17
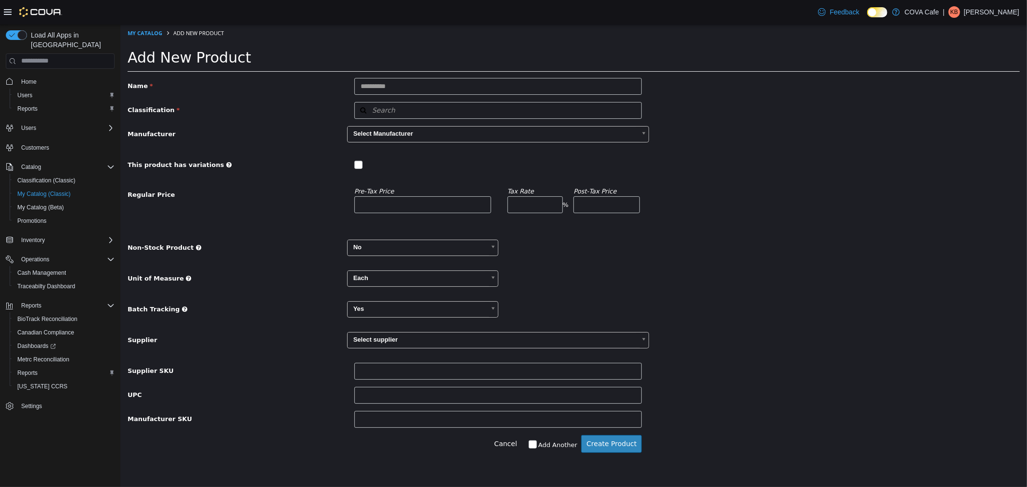
click at [768, 112] on div "Classification Search Type 3 or more characters or browse Demo Dispensary Medic…" at bounding box center [573, 110] width 906 height 17
click at [813, 131] on div "Manufacturer Select Manufacturer" at bounding box center [573, 138] width 906 height 24
click at [818, 270] on div "**********" at bounding box center [573, 282] width 906 height 24
click at [517, 443] on button "Cancel" at bounding box center [507, 444] width 28 height 18
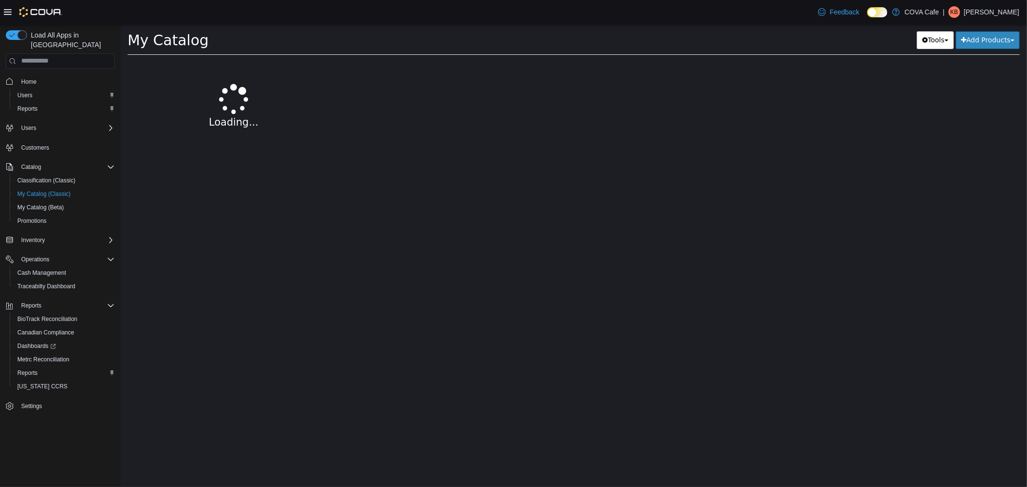
click at [743, 88] on div at bounding box center [687, 273] width 680 height 426
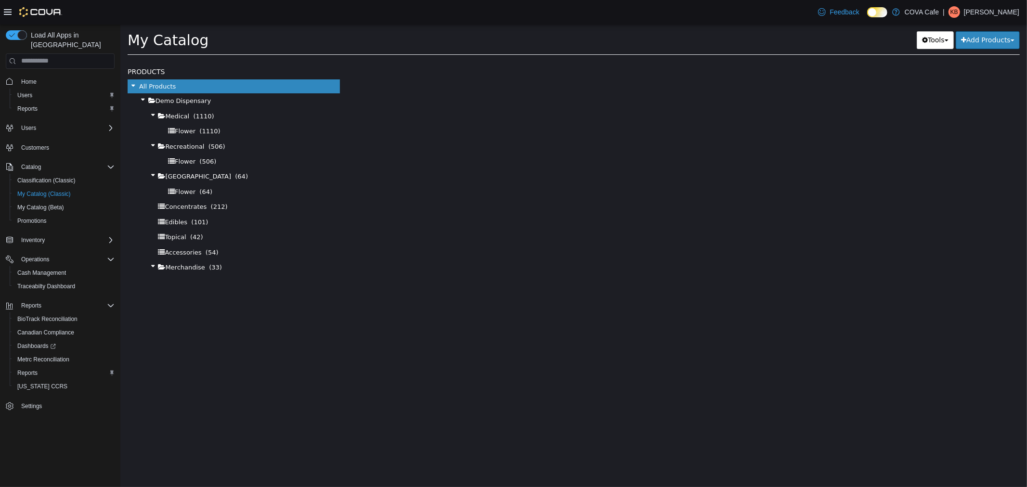
click at [873, 43] on div "Tools Merge Products Map Private Products Bulk Product Editor Export Add Produc…" at bounding box center [766, 40] width 505 height 18
select select "**********"
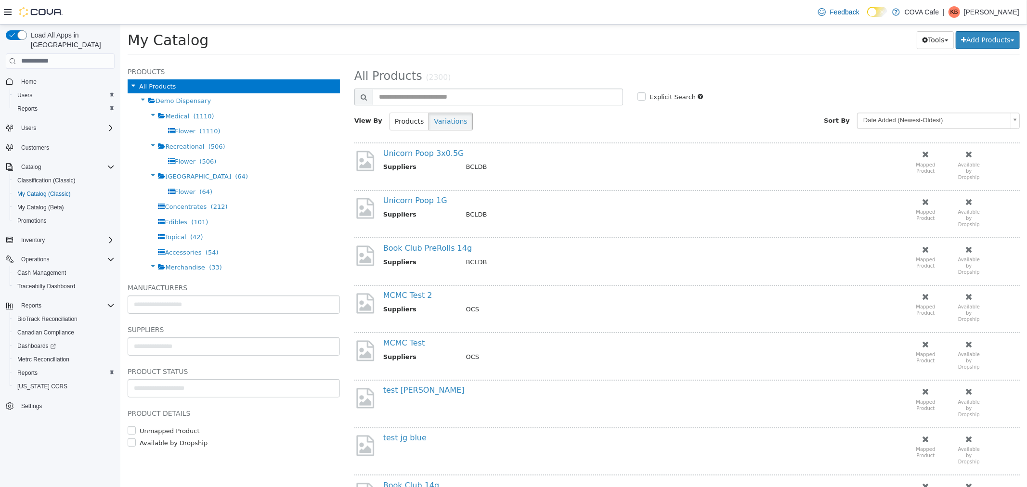
click at [783, 47] on div "Tools Merge Products Map Private Products Bulk Product Editor Export Add Produc…" at bounding box center [766, 40] width 505 height 18
